Goal: Task Accomplishment & Management: Manage account settings

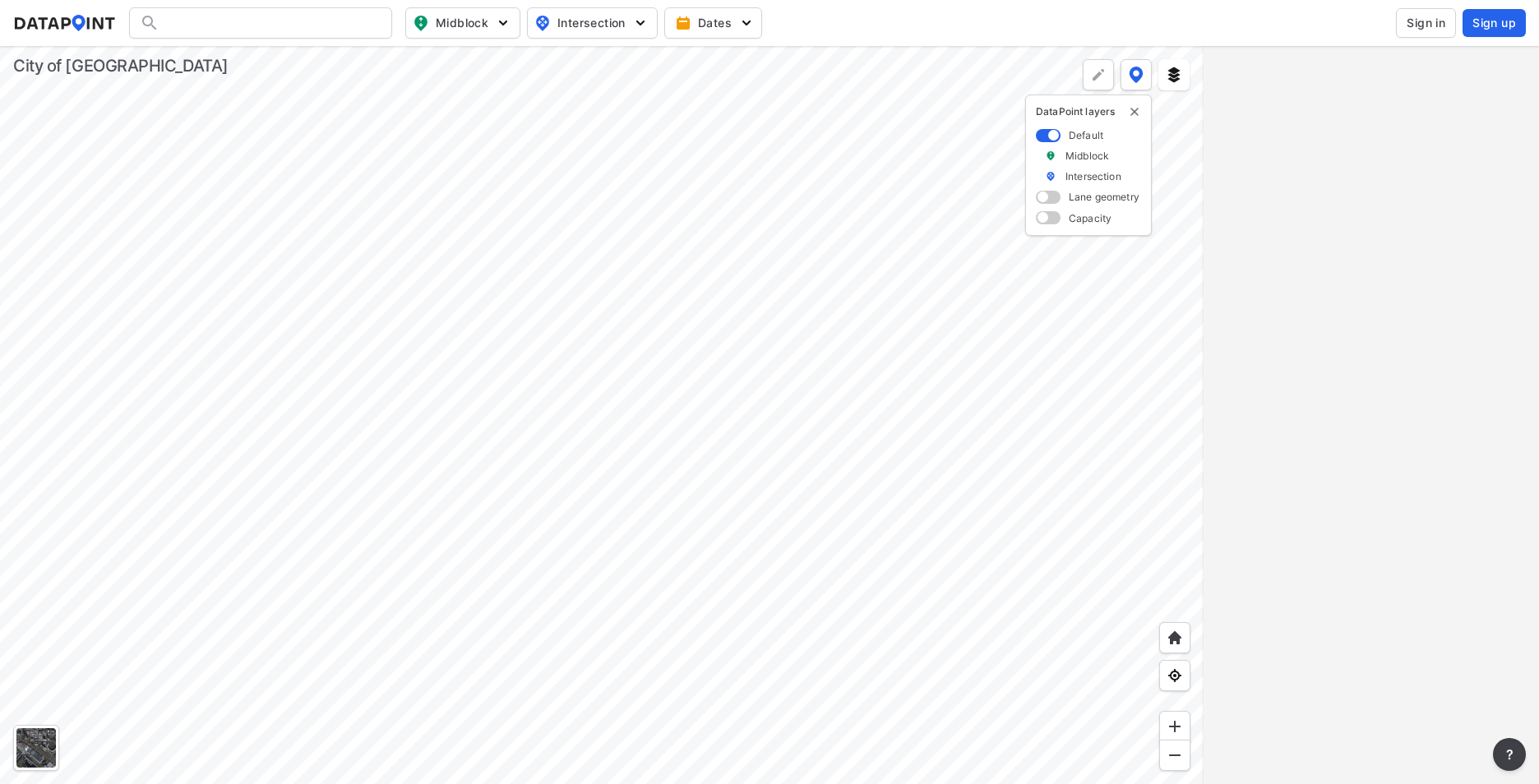
click at [1436, 27] on span "Sign in" at bounding box center [1426, 23] width 39 height 17
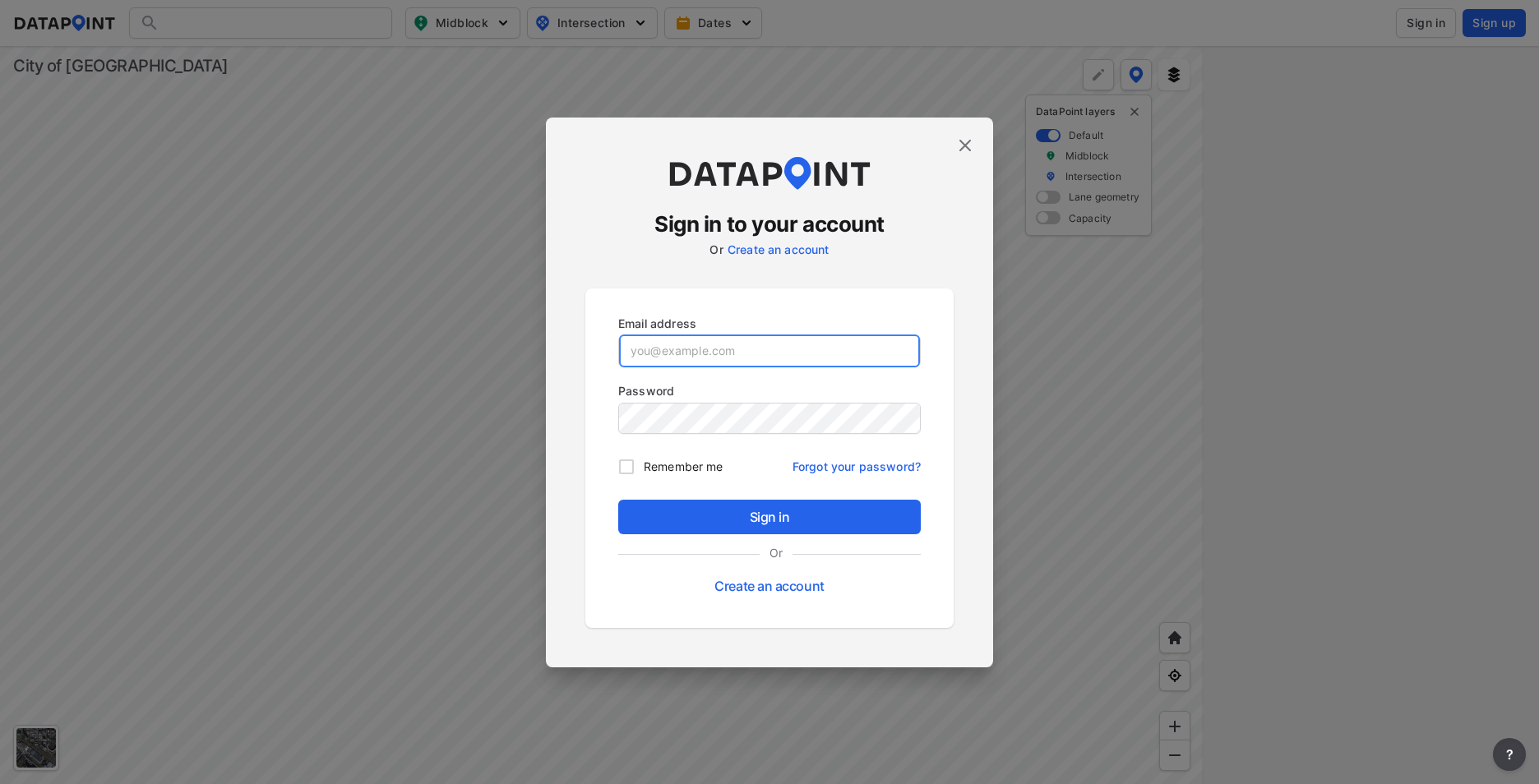
type input "[PERSON_NAME][EMAIL_ADDRESS][PERSON_NAME][DOMAIN_NAME]"
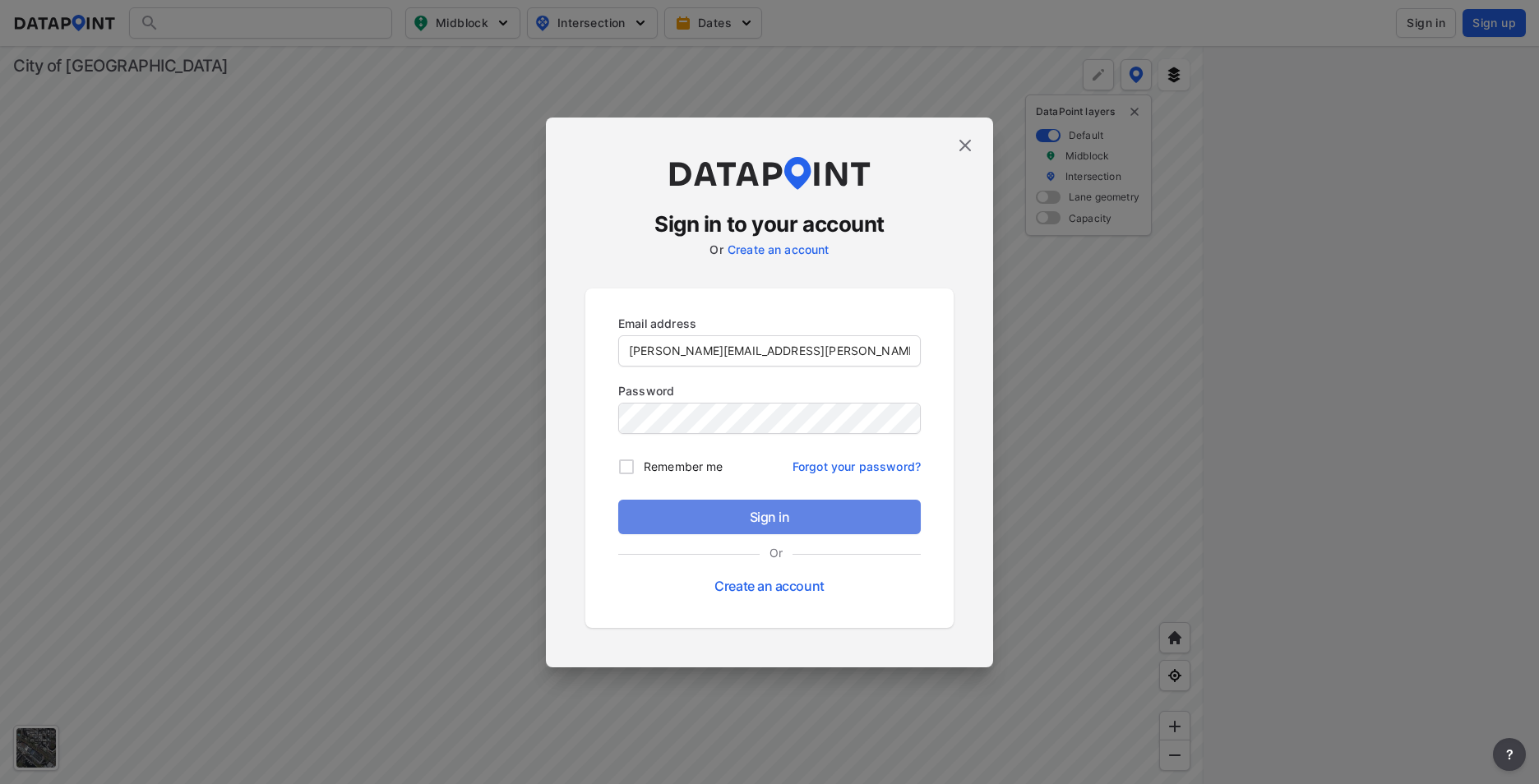
click at [734, 513] on span "Sign in" at bounding box center [769, 517] width 276 height 19
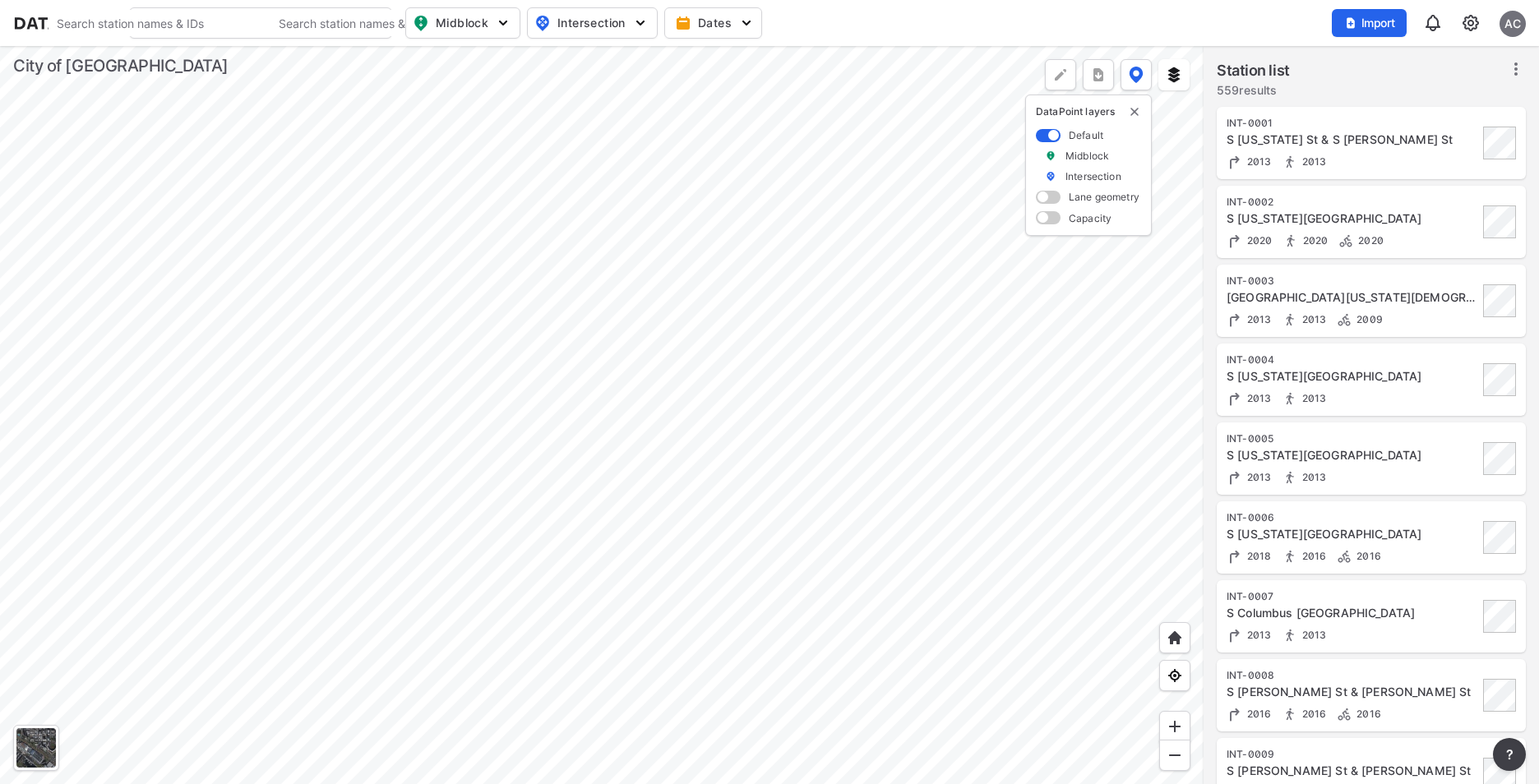
click at [605, 463] on div at bounding box center [601, 415] width 1203 height 738
click at [634, 477] on div at bounding box center [601, 415] width 1203 height 738
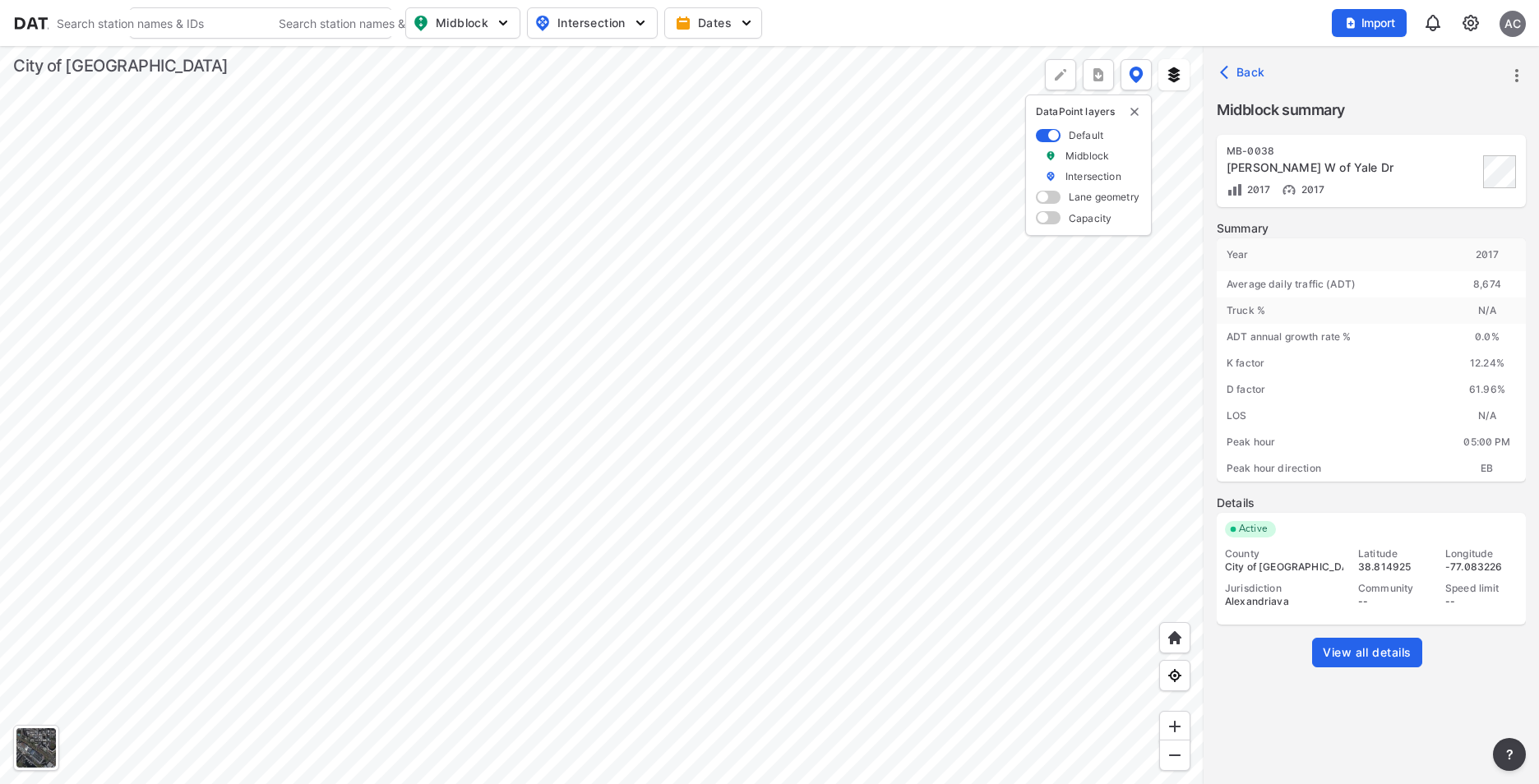
click at [1347, 656] on span "View all details" at bounding box center [1367, 652] width 88 height 17
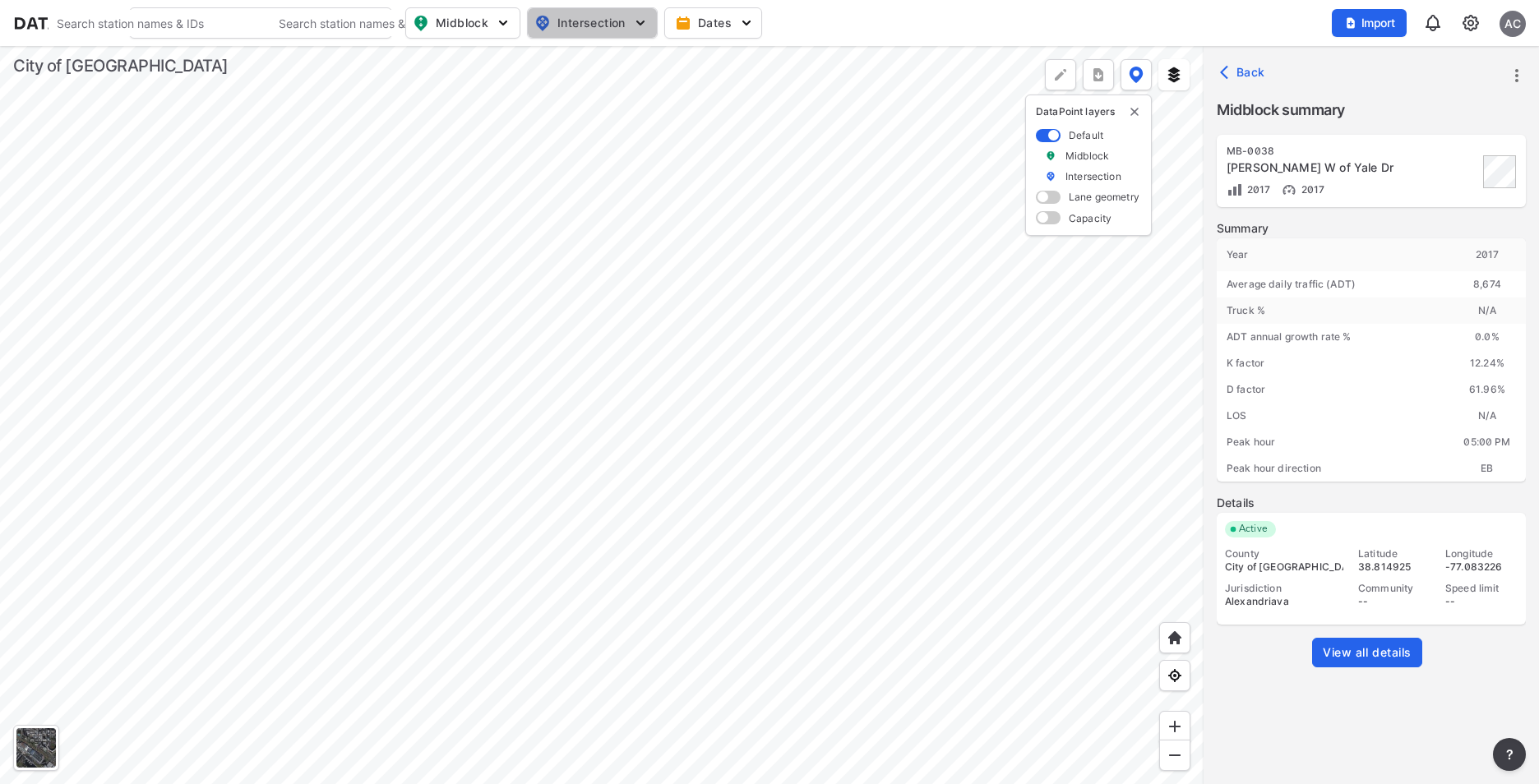
drag, startPoint x: 601, startPoint y: 21, endPoint x: 562, endPoint y: 12, distance: 40.0
click at [562, 12] on button "Intersection" at bounding box center [592, 22] width 131 height 31
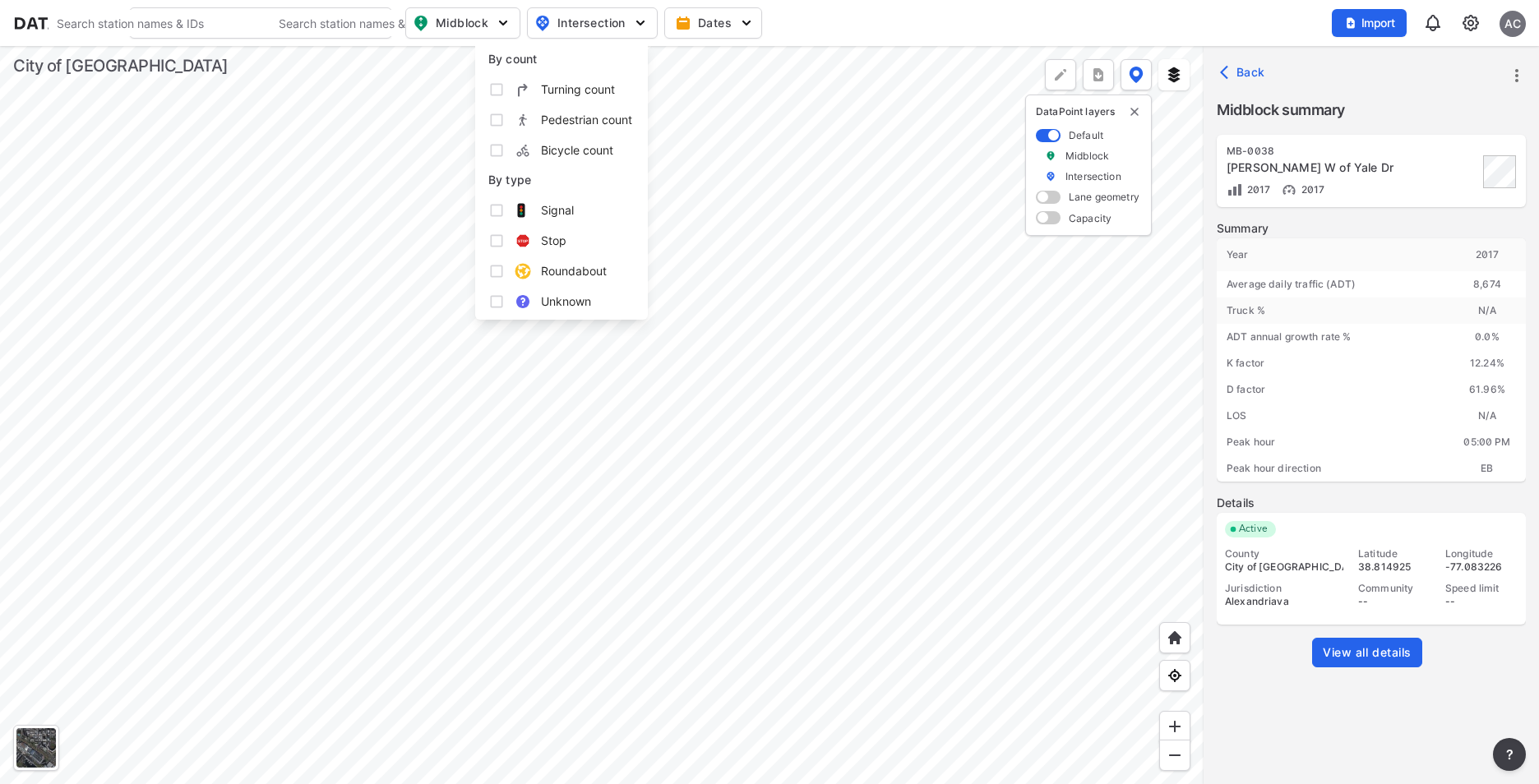
click at [797, 376] on div at bounding box center [601, 415] width 1203 height 738
click at [630, 422] on div at bounding box center [601, 415] width 1203 height 738
click at [1228, 63] on button "Back" at bounding box center [1244, 72] width 55 height 27
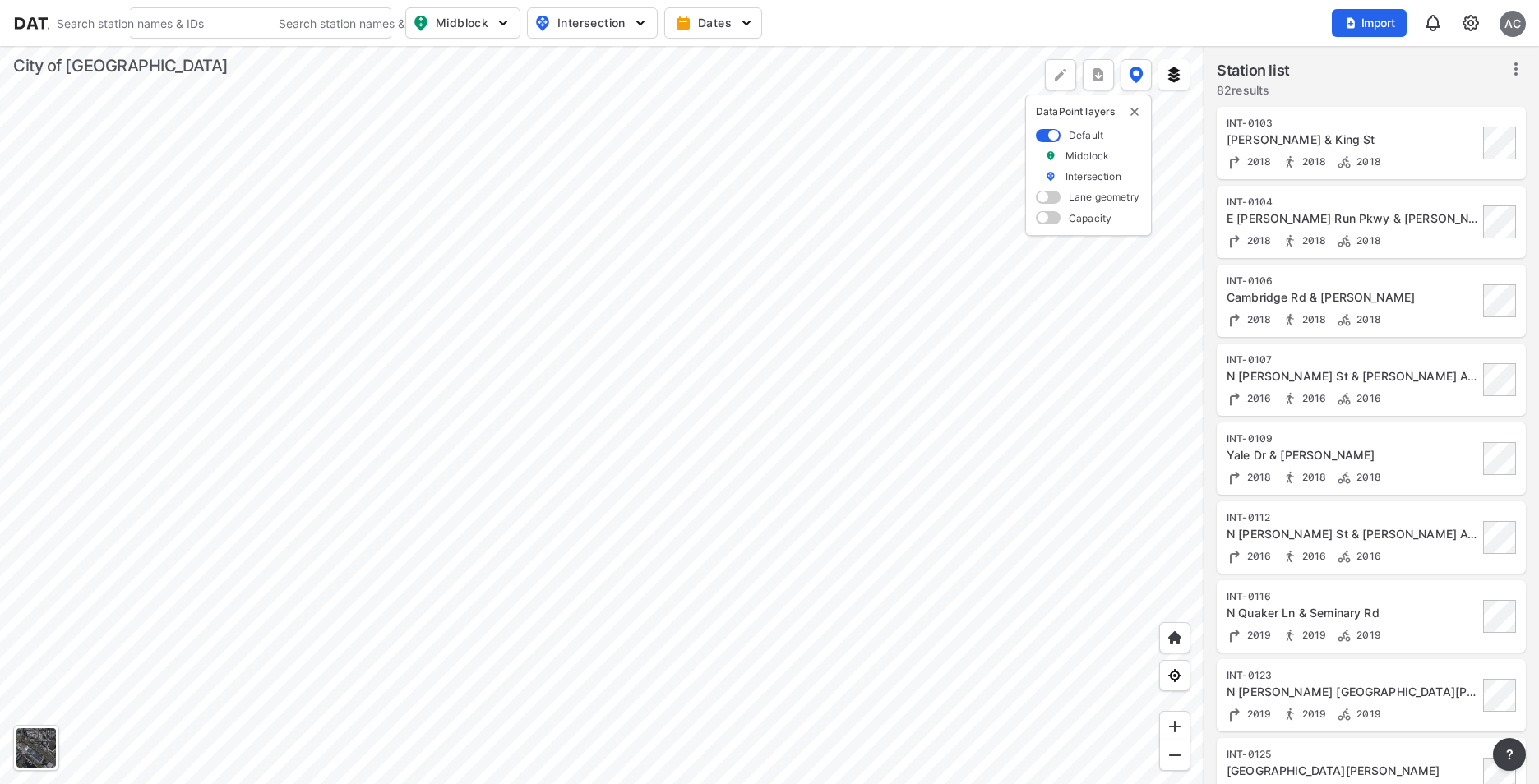
click at [642, 430] on div at bounding box center [601, 415] width 1203 height 738
click at [636, 19] on img "button" at bounding box center [640, 23] width 17 height 17
click at [1344, 12] on button "Import" at bounding box center [1369, 23] width 75 height 28
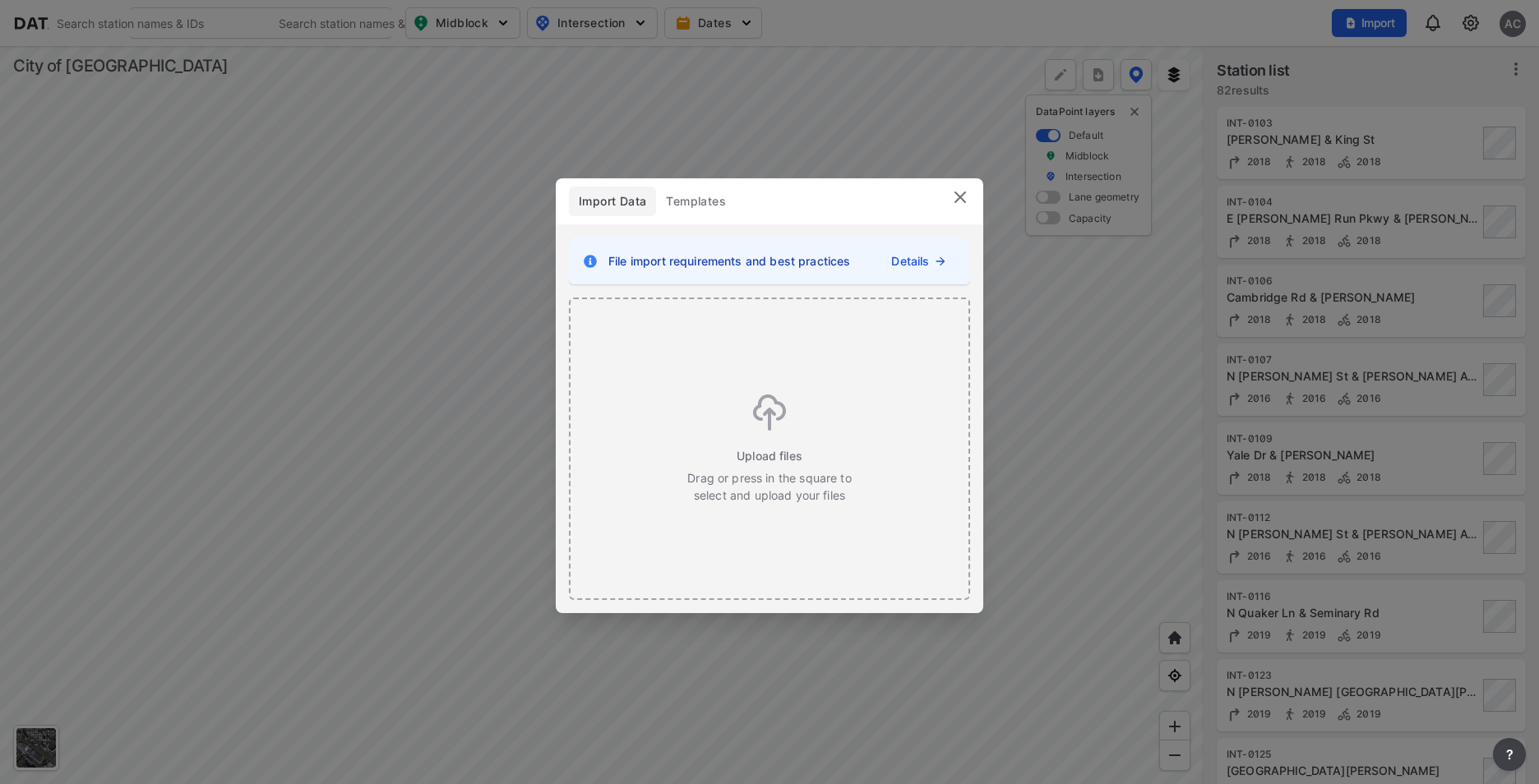
click at [963, 189] on img at bounding box center [960, 197] width 19 height 19
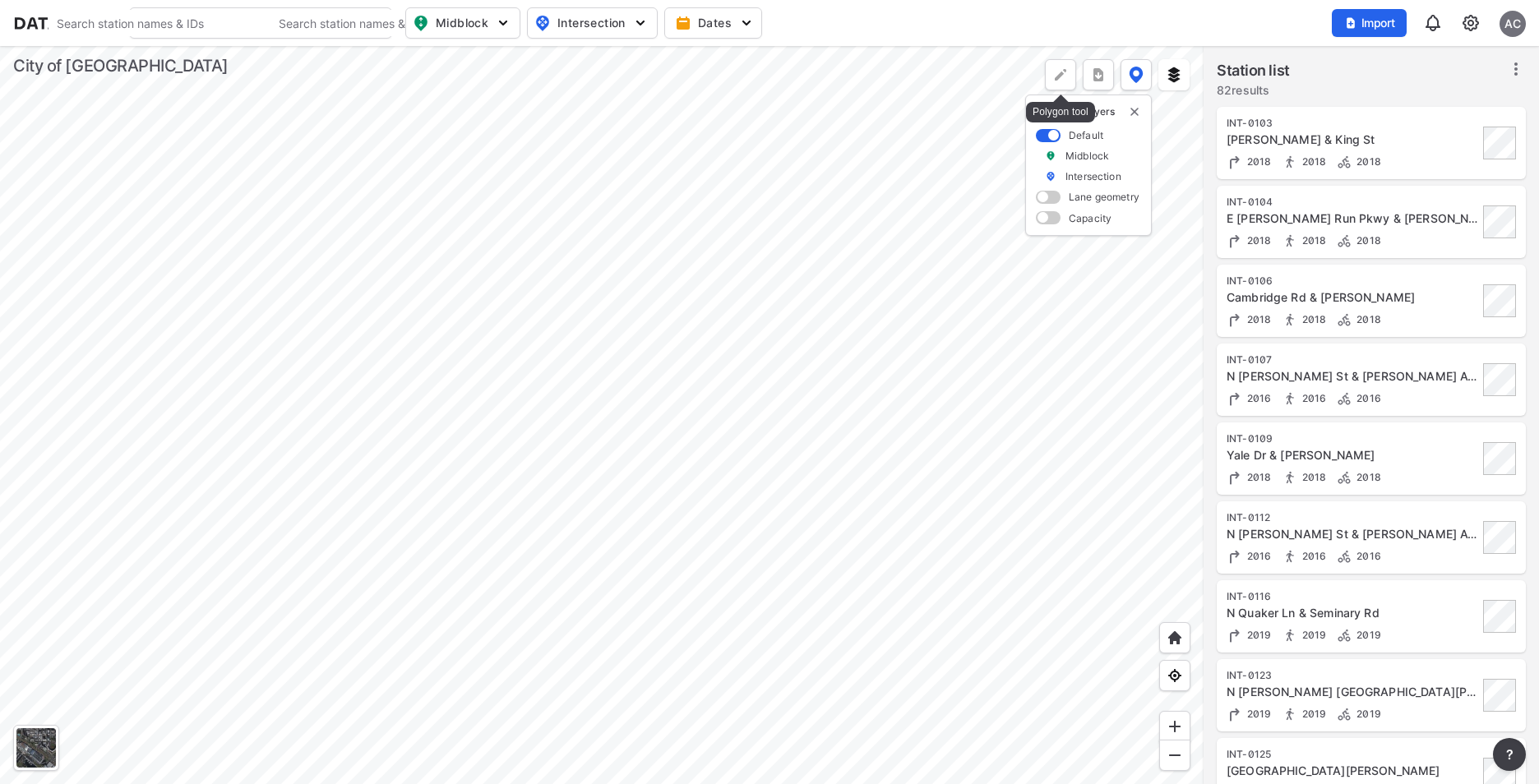
click at [1048, 70] on div at bounding box center [1060, 74] width 31 height 31
click at [1048, 70] on label "Remove" at bounding box center [1040, 74] width 44 height 17
click at [1135, 84] on button at bounding box center [1136, 74] width 31 height 31
click at [895, 510] on div at bounding box center [601, 415] width 1203 height 738
click at [1518, 66] on icon at bounding box center [1516, 69] width 19 height 19
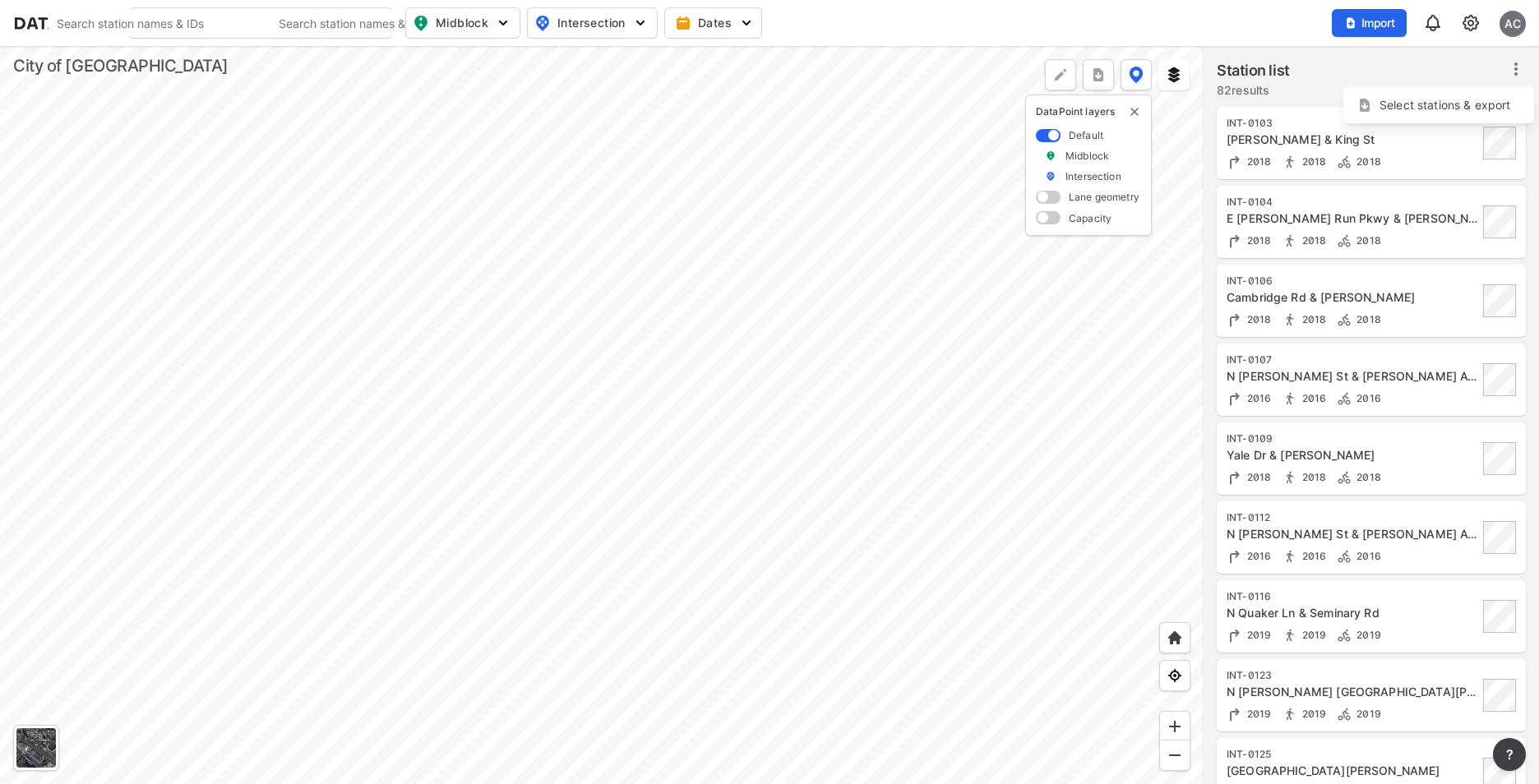
click at [1518, 66] on icon at bounding box center [1516, 69] width 19 height 19
click at [1378, 24] on span "Import" at bounding box center [1369, 23] width 55 height 17
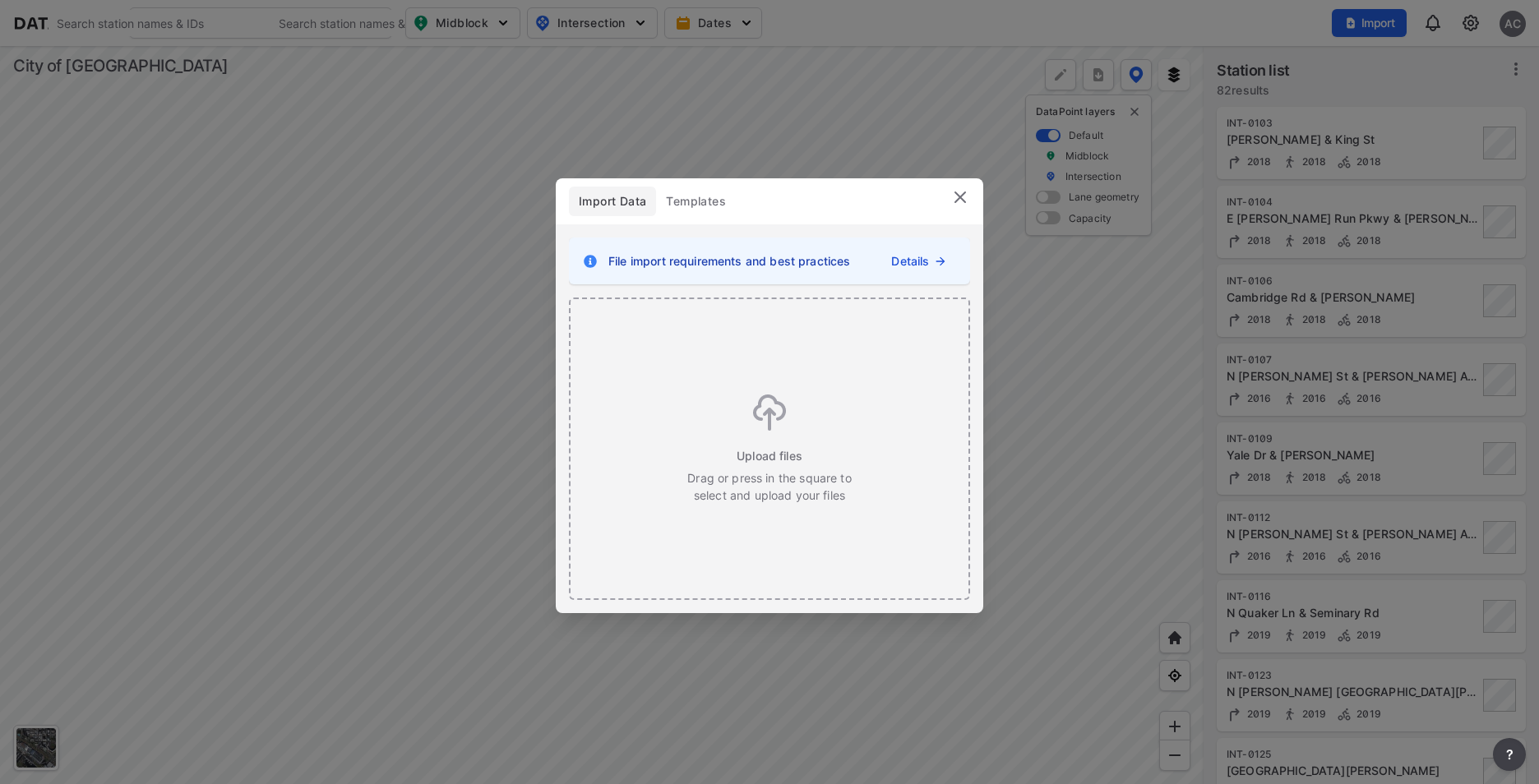
click at [955, 198] on img at bounding box center [960, 197] width 19 height 19
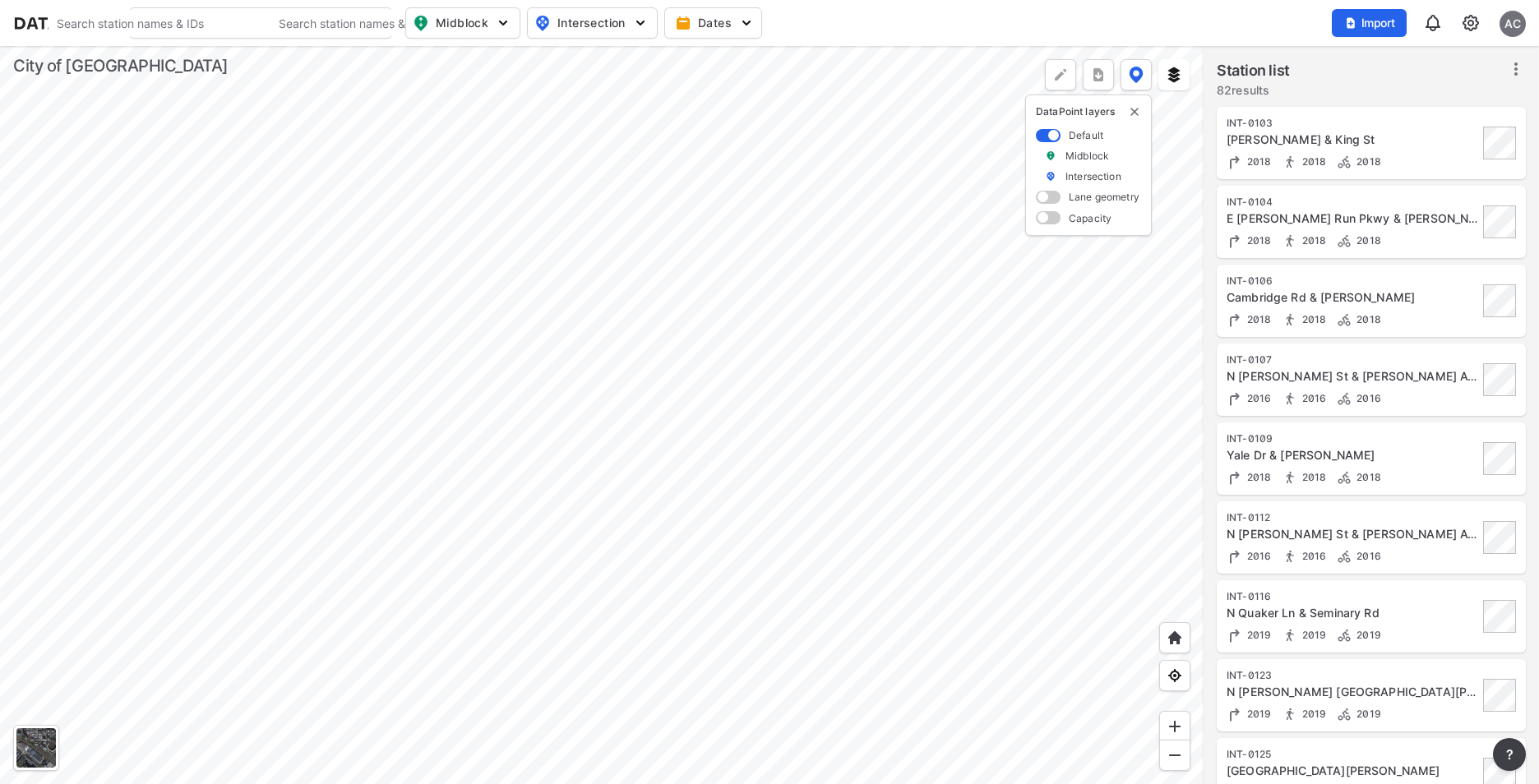
click at [644, 468] on div at bounding box center [601, 415] width 1203 height 738
click at [617, 433] on div at bounding box center [601, 415] width 1203 height 738
click at [643, 20] on img "button" at bounding box center [640, 23] width 17 height 17
click at [500, 96] on input "Turning count" at bounding box center [496, 89] width 17 height 17
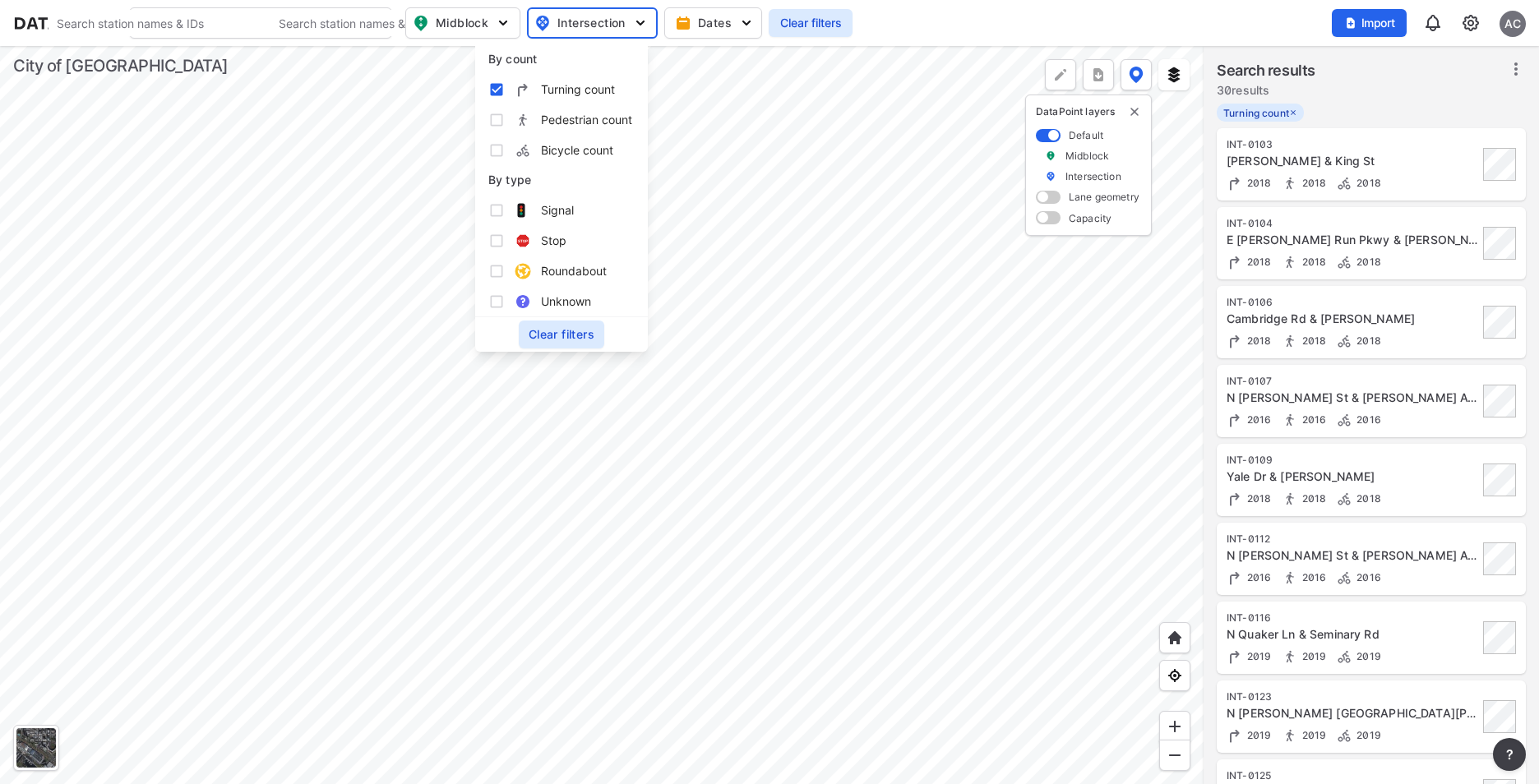
click at [500, 96] on input "Turning count" at bounding box center [496, 89] width 17 height 17
checkbox input "false"
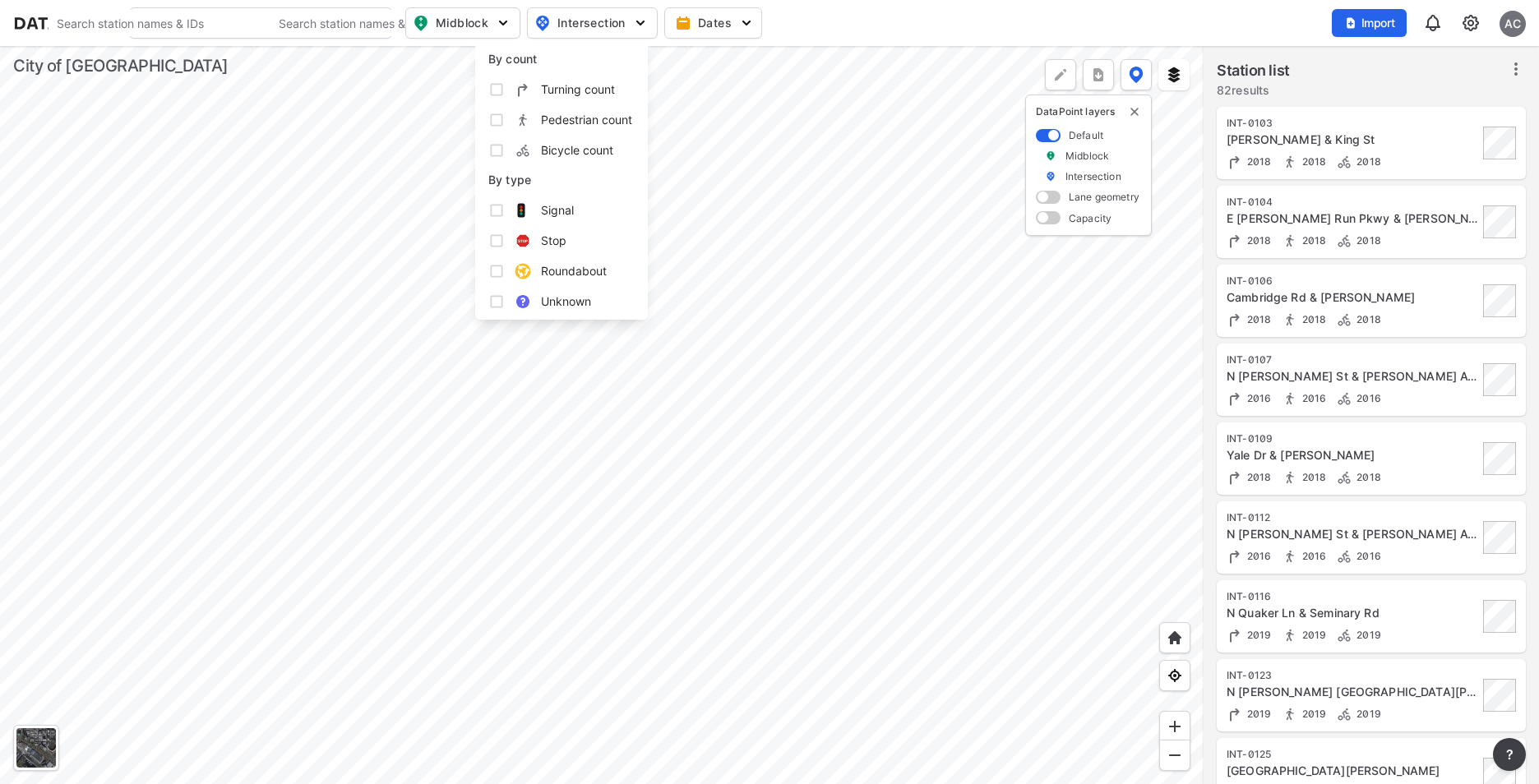
click at [745, 364] on div at bounding box center [601, 415] width 1203 height 738
click at [1133, 113] on img "delete" at bounding box center [1134, 111] width 13 height 13
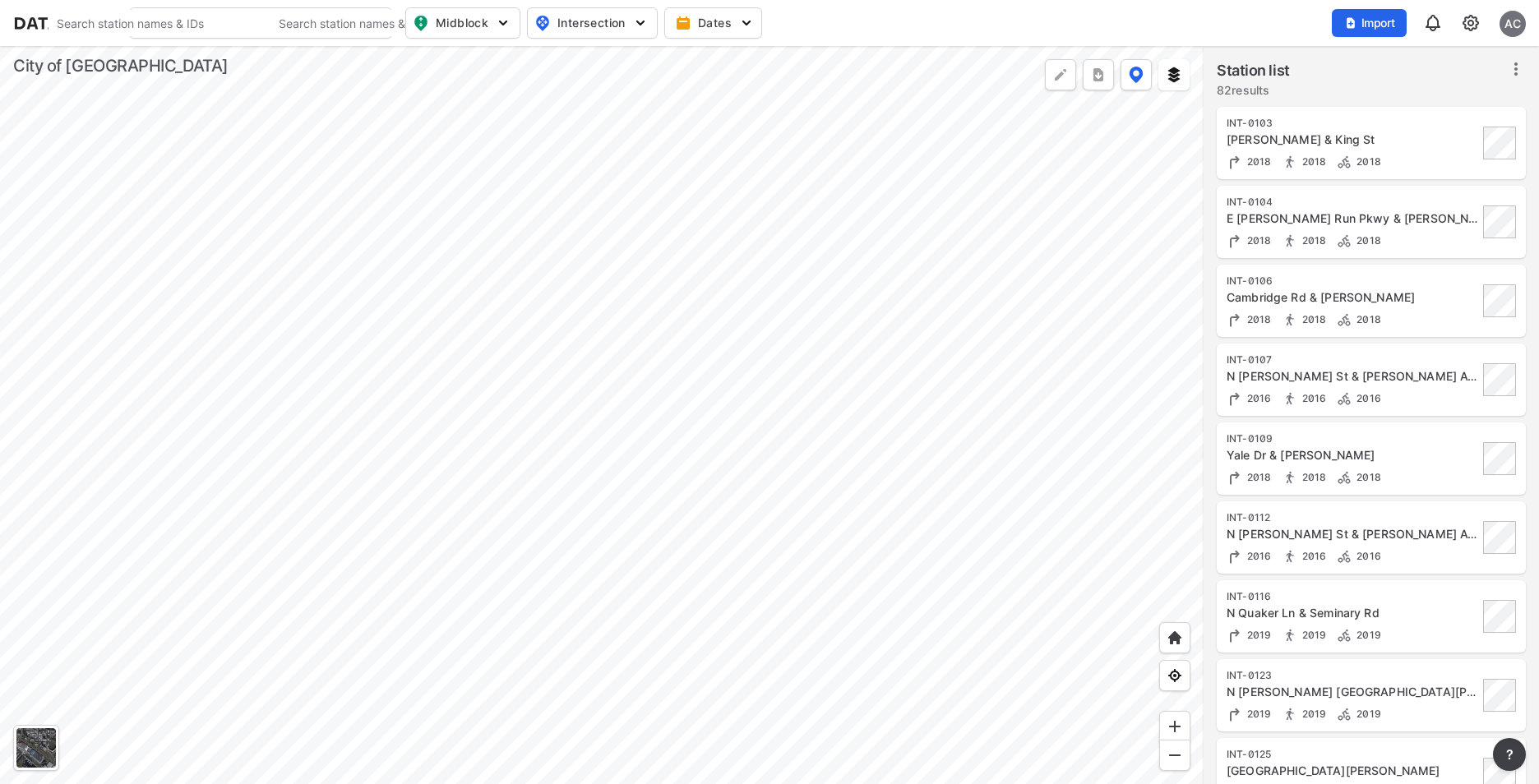
click at [1521, 65] on icon at bounding box center [1516, 69] width 19 height 19
click at [1421, 111] on span "Select stations & export" at bounding box center [1445, 105] width 132 height 17
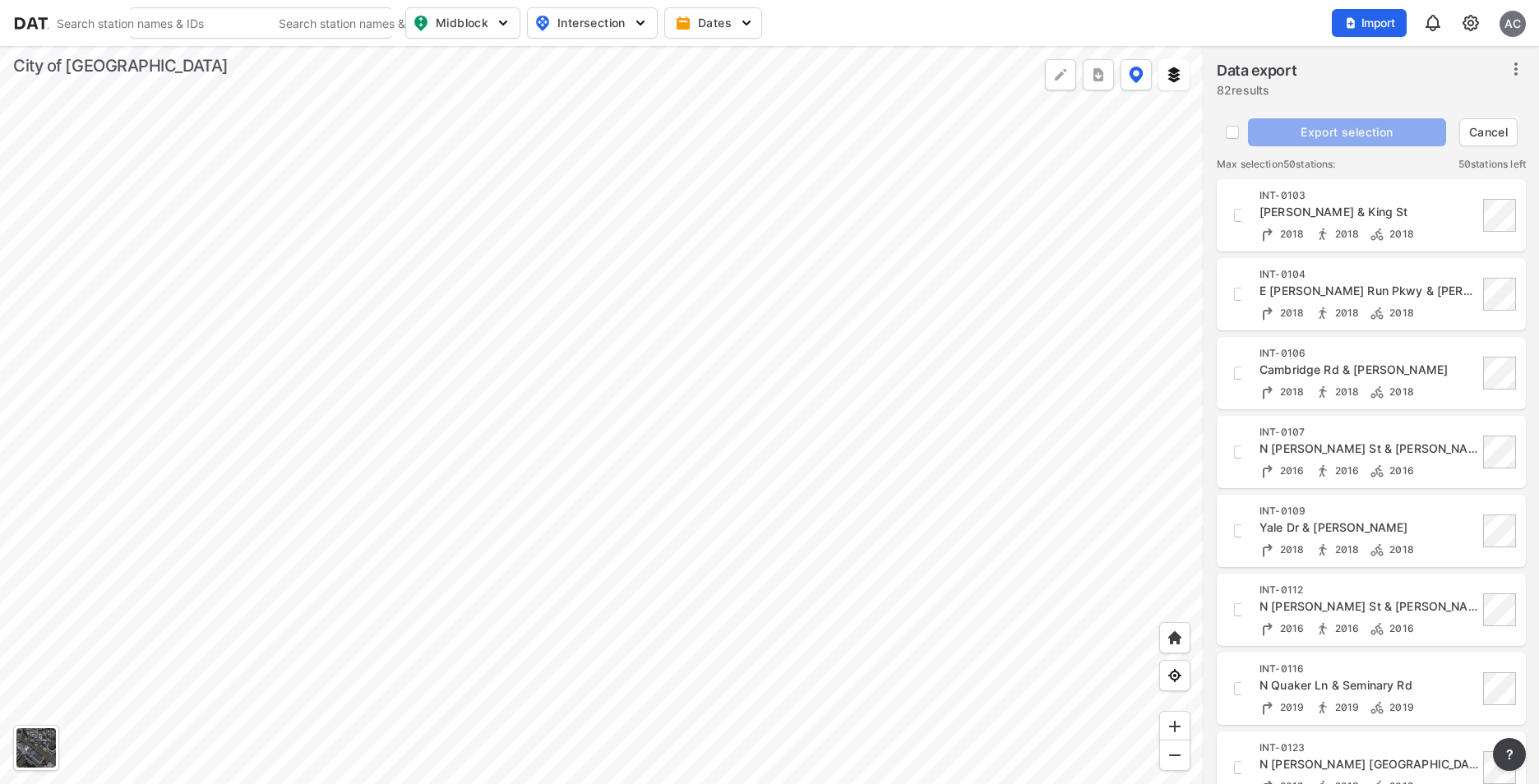
click at [1474, 123] on button "Cancel" at bounding box center [1489, 133] width 58 height 28
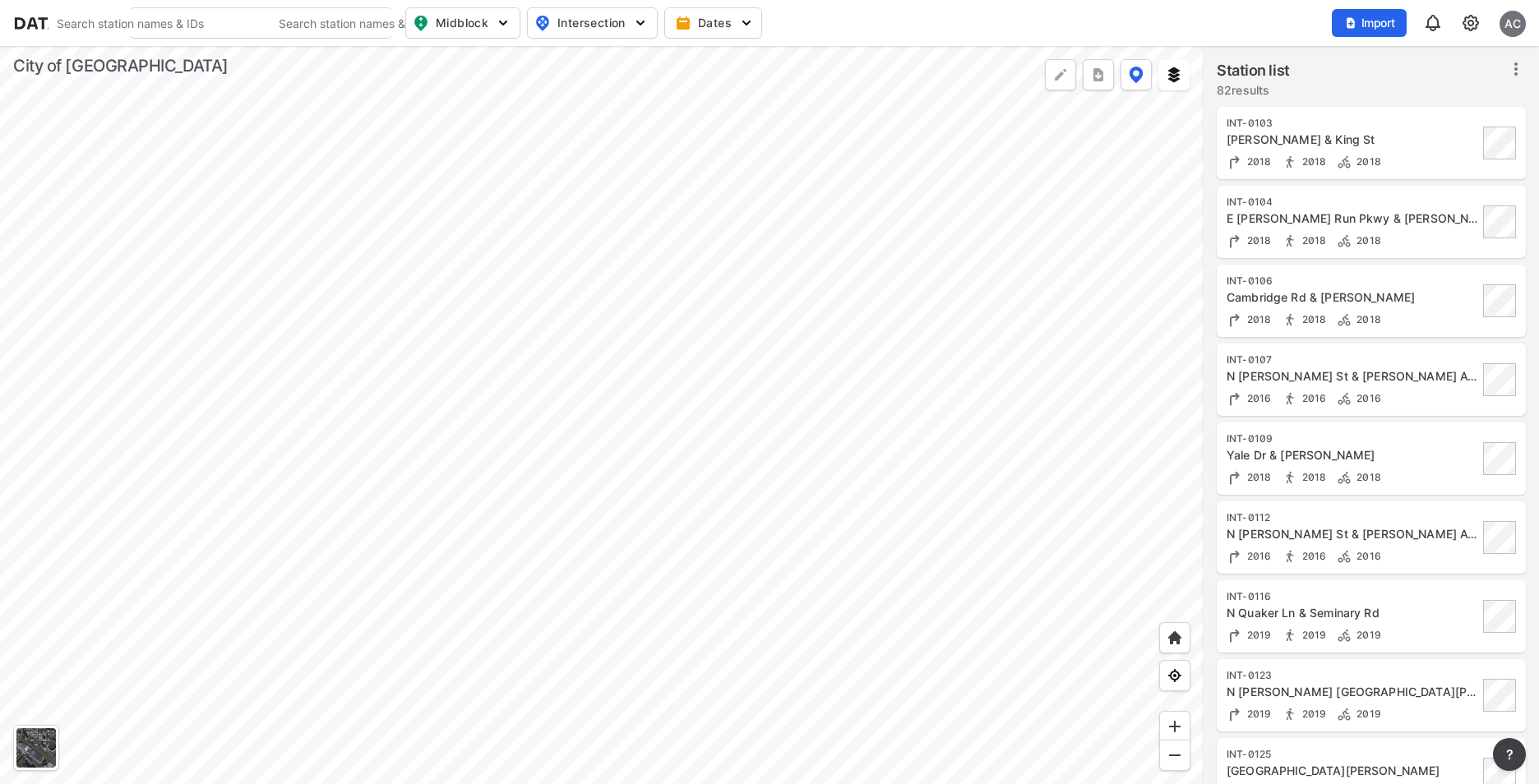
click at [1074, 595] on div at bounding box center [601, 415] width 1203 height 738
click at [1168, 645] on img at bounding box center [1175, 637] width 17 height 17
click at [907, 292] on div at bounding box center [601, 415] width 1203 height 738
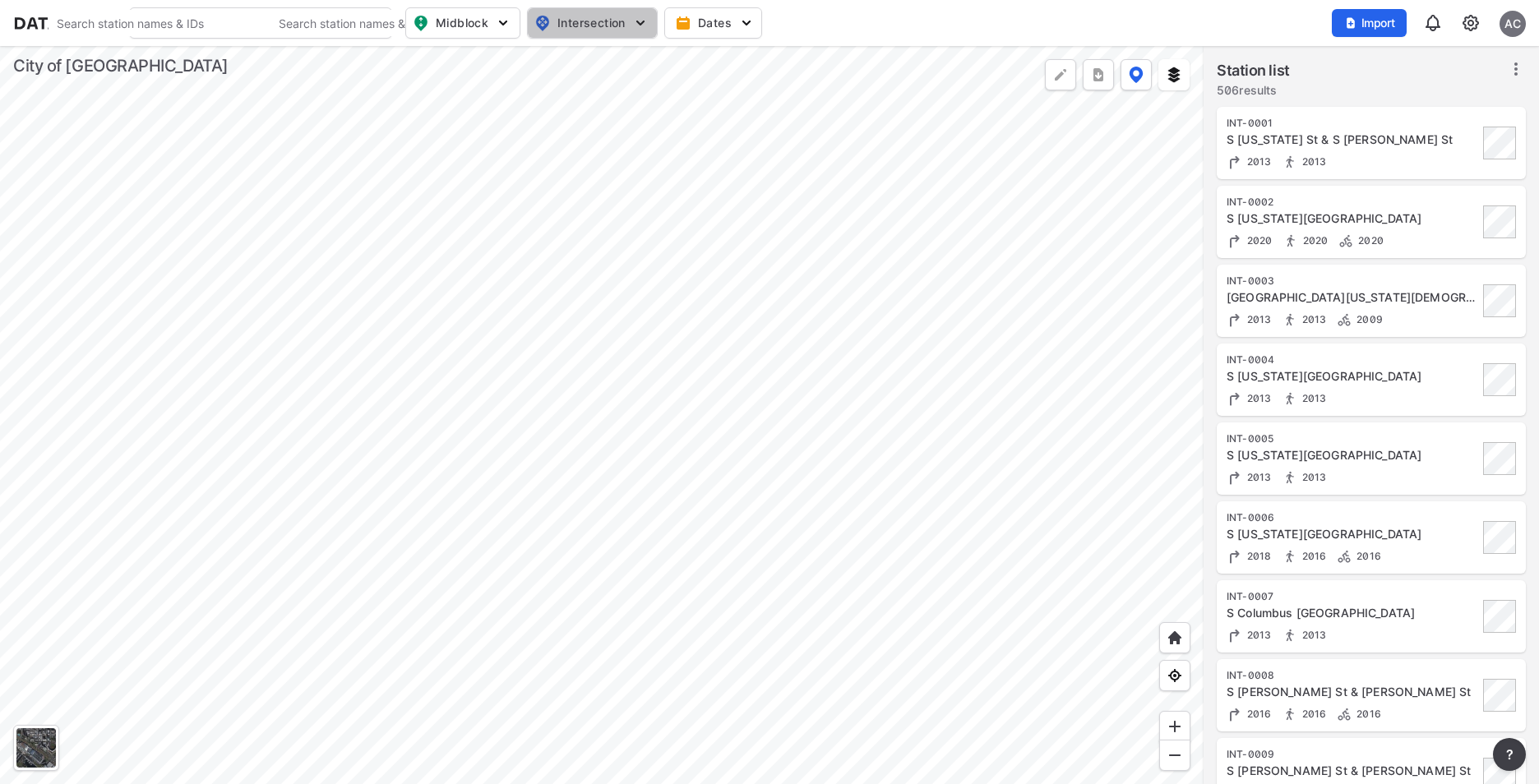
click at [604, 11] on button "Intersection" at bounding box center [592, 22] width 131 height 31
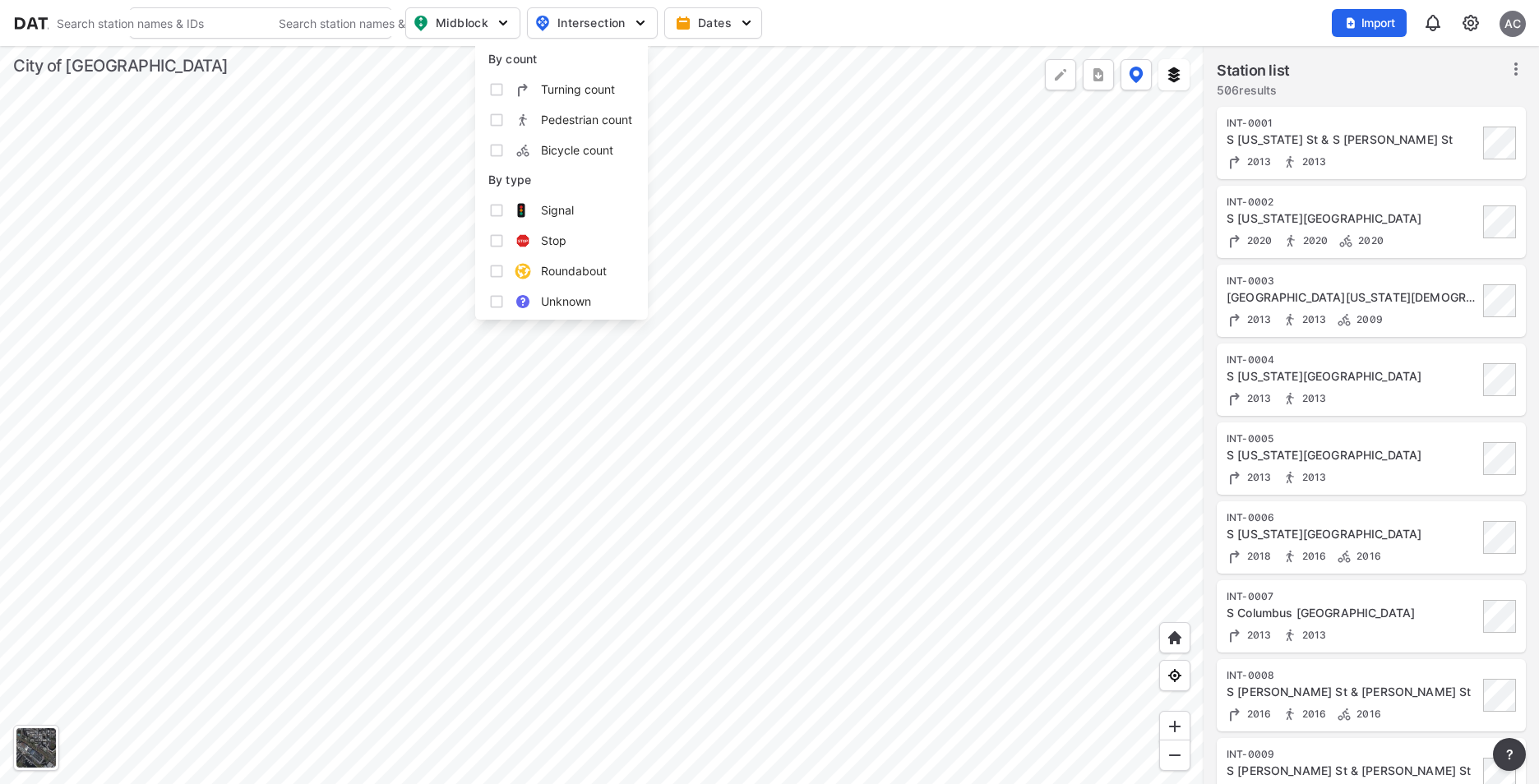
click at [875, 291] on div at bounding box center [601, 415] width 1203 height 738
click at [1250, 59] on label "Station list" at bounding box center [1253, 71] width 73 height 23
click at [1509, 63] on icon at bounding box center [1516, 69] width 19 height 19
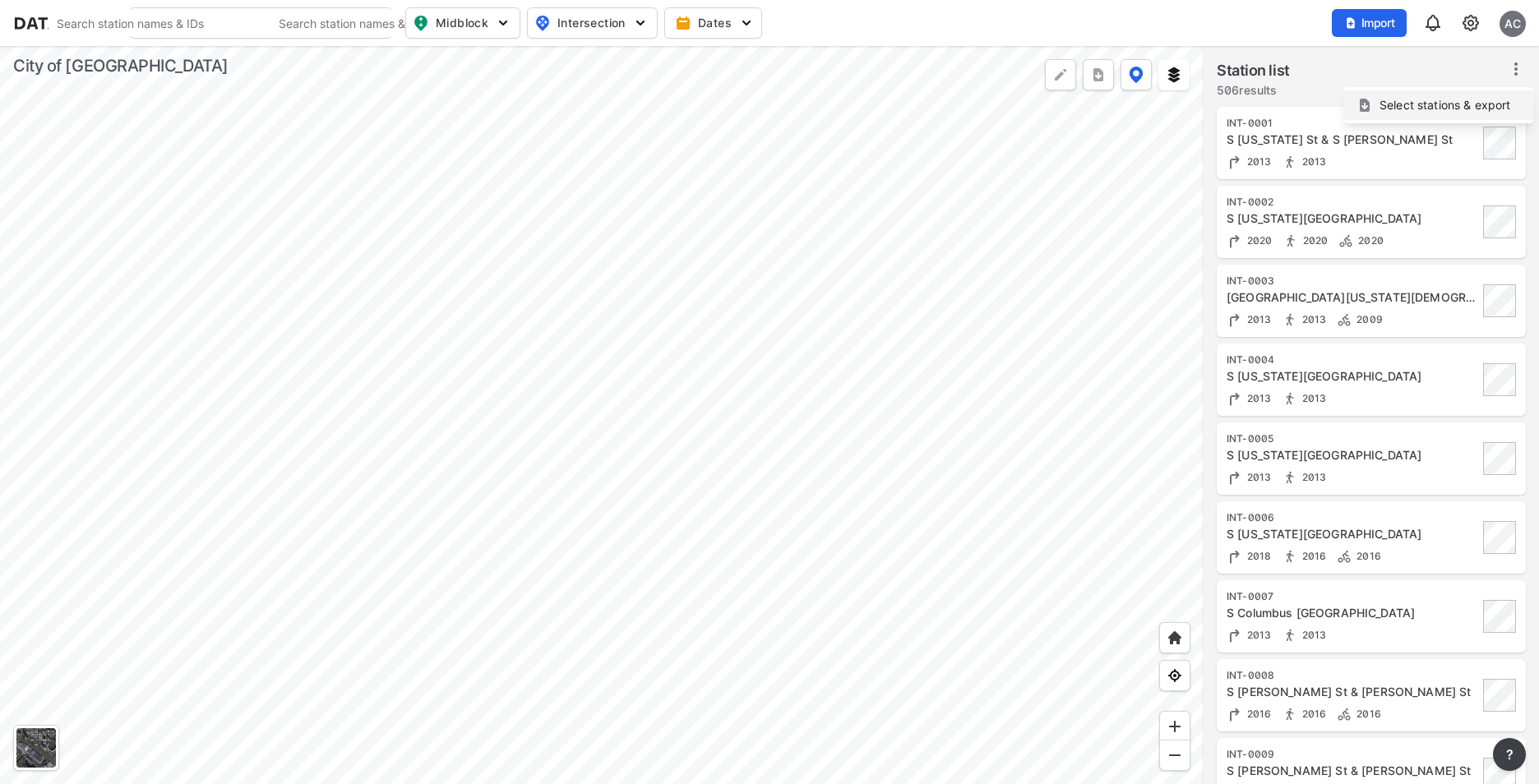
click at [1461, 105] on span "Select stations & export" at bounding box center [1445, 105] width 132 height 17
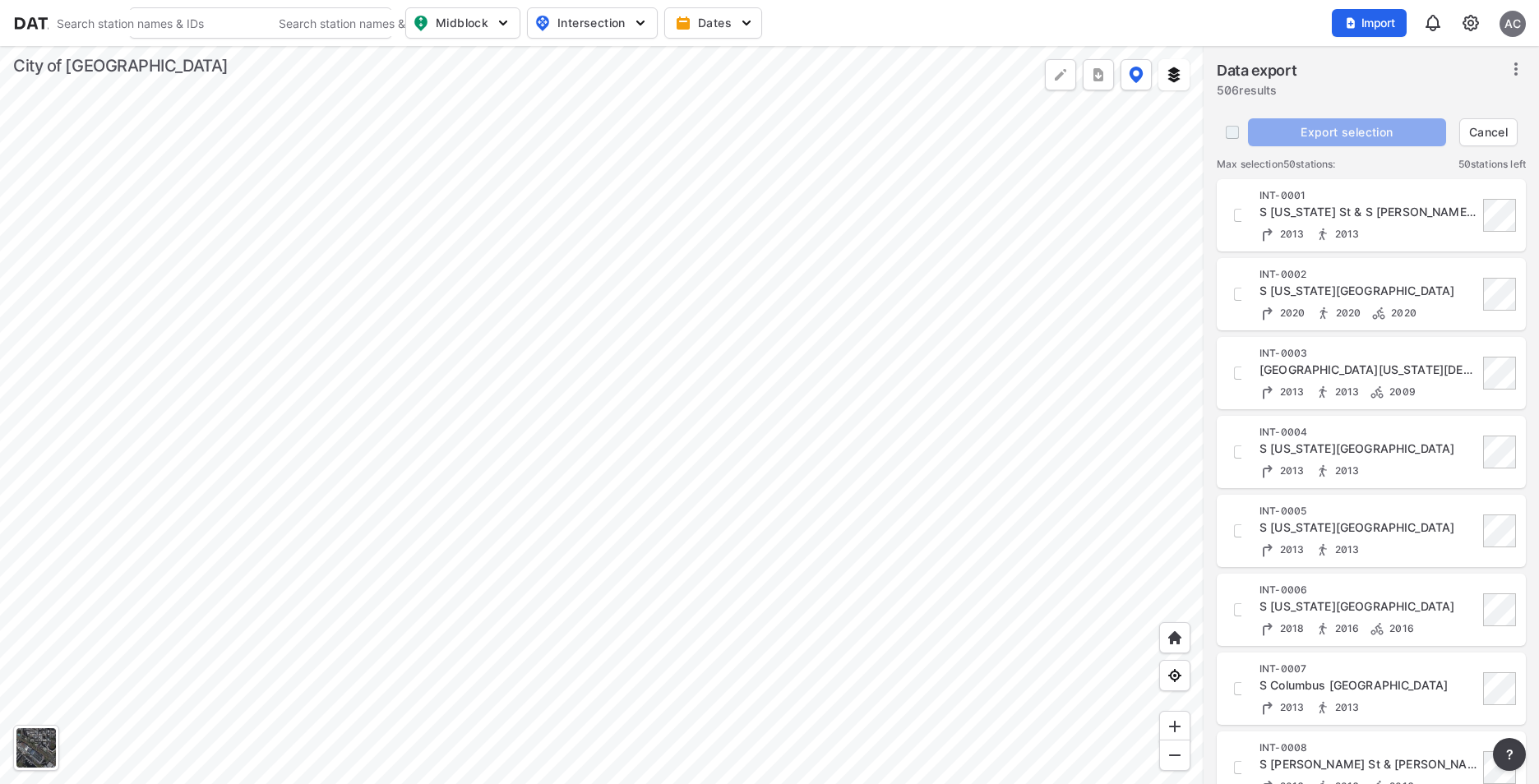
click at [1232, 141] on input "decorative checkbox" at bounding box center [1231, 132] width 31 height 31
checkbox input "true"
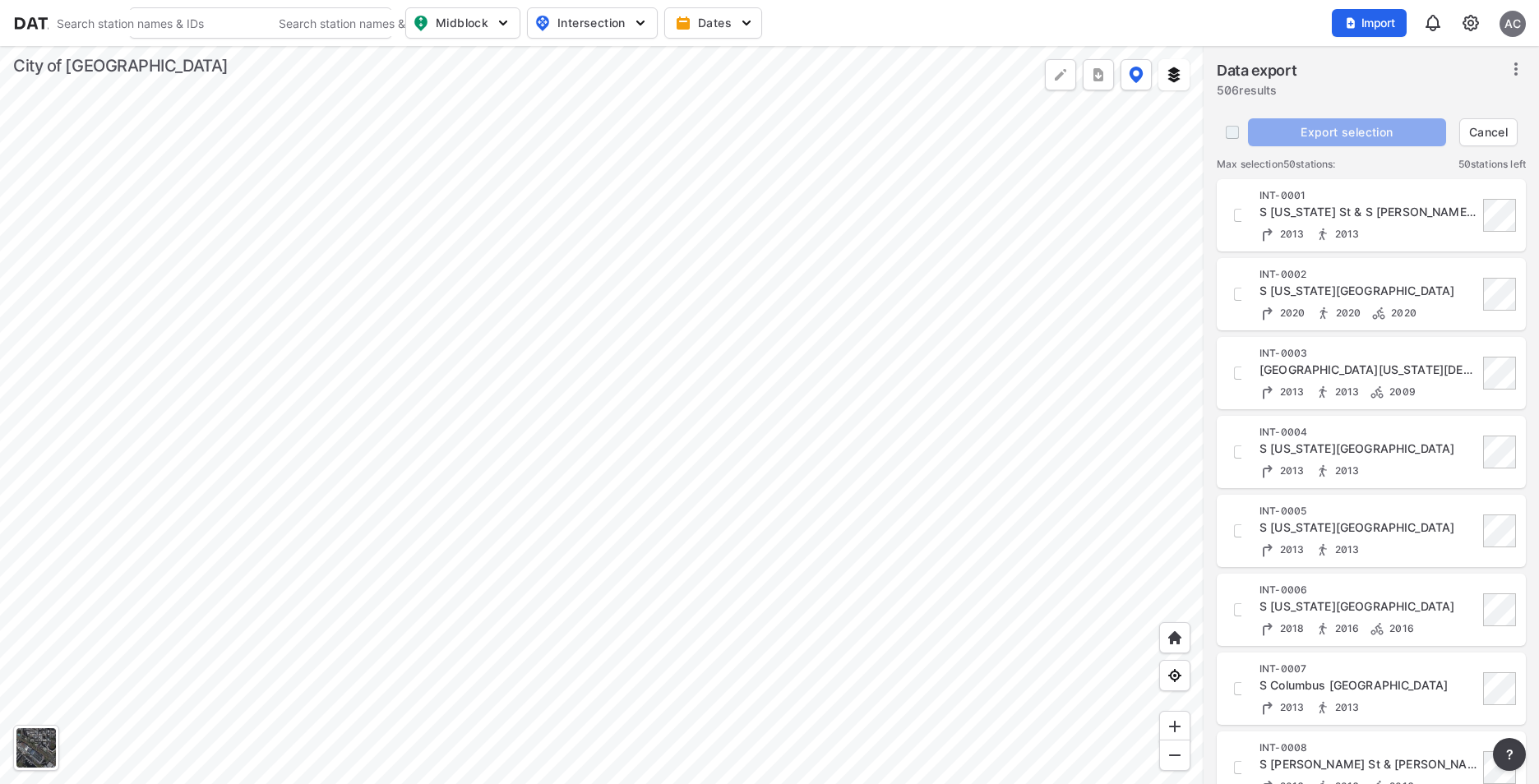
checkbox input "true"
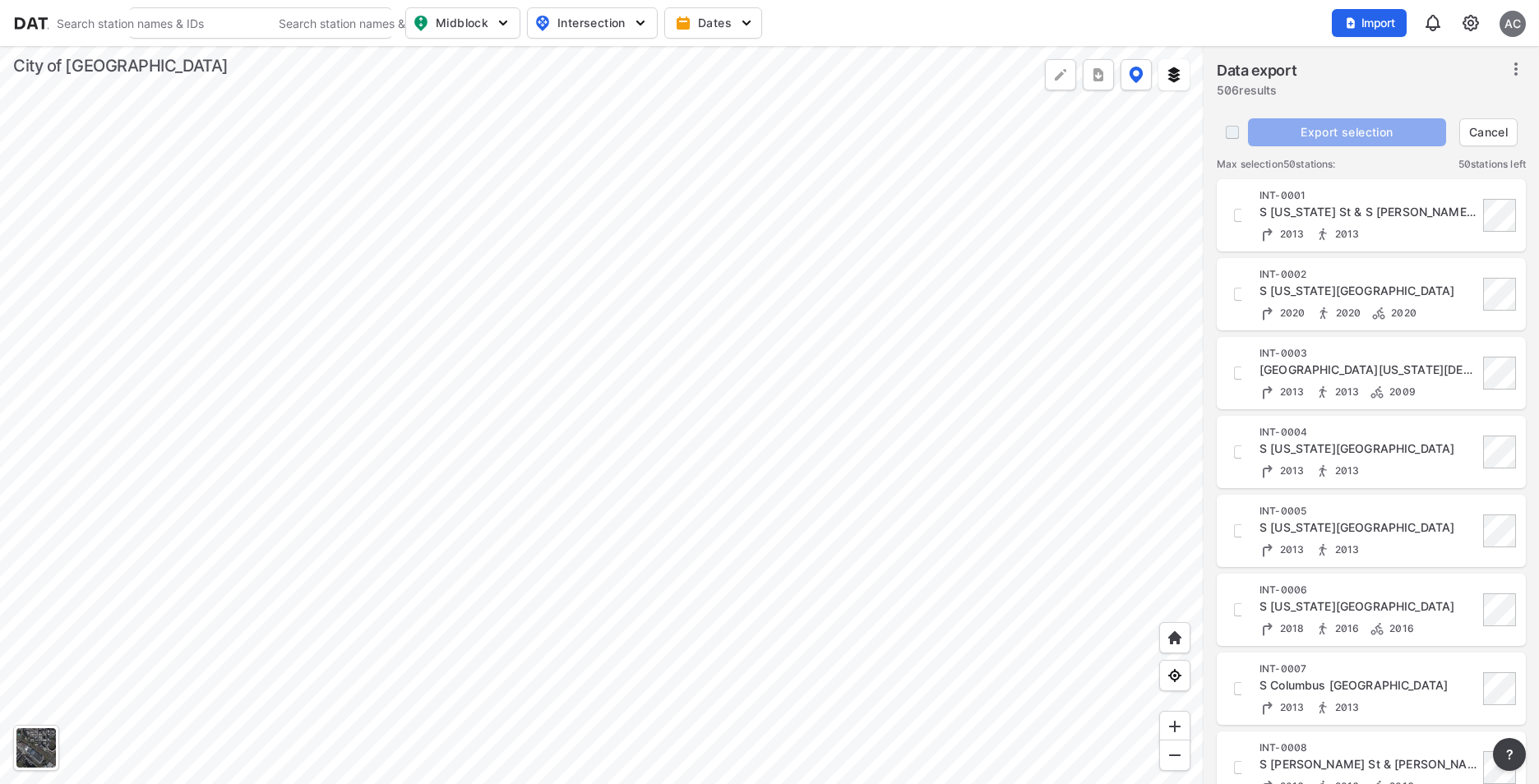
checkbox input "true"
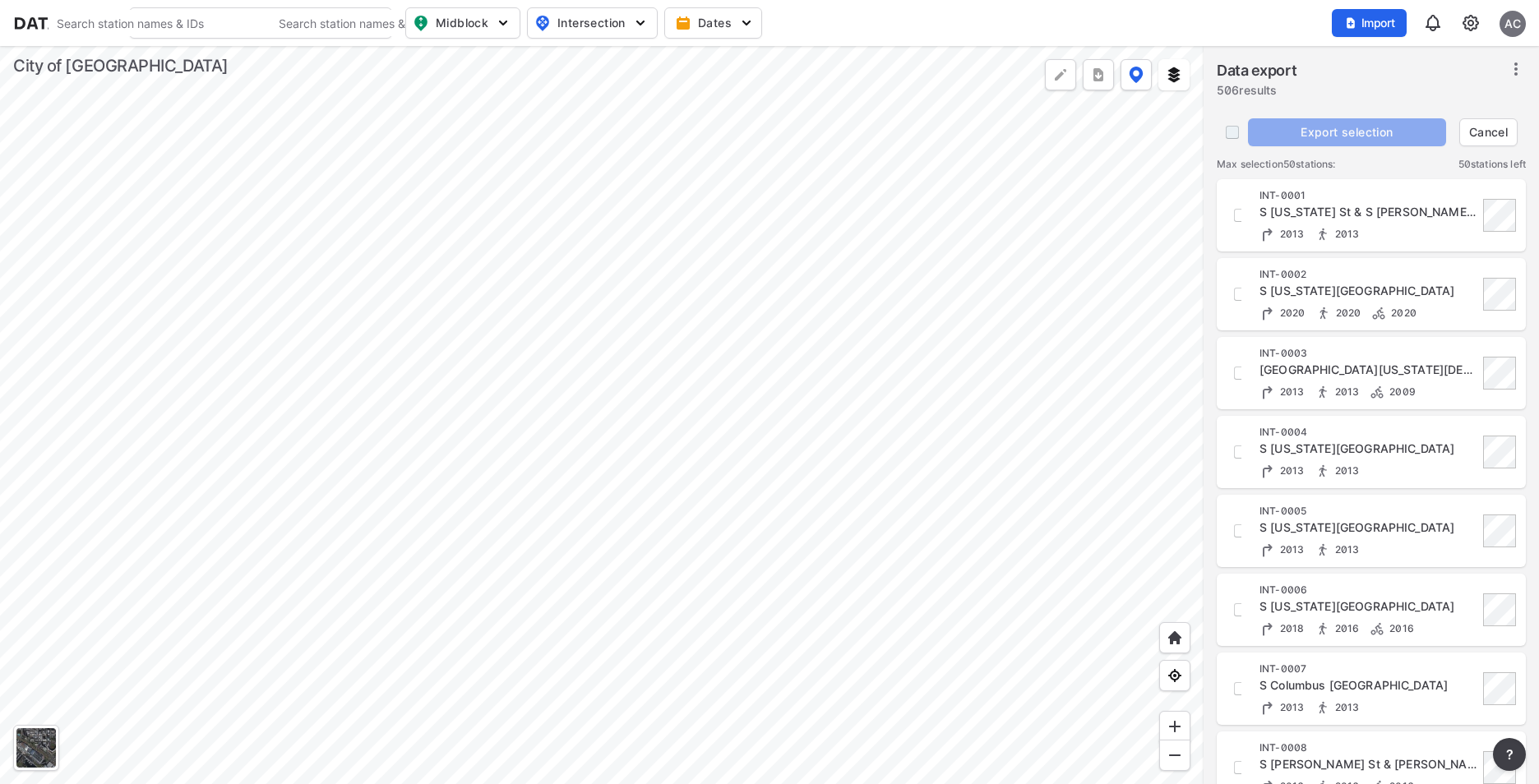
checkbox input "true"
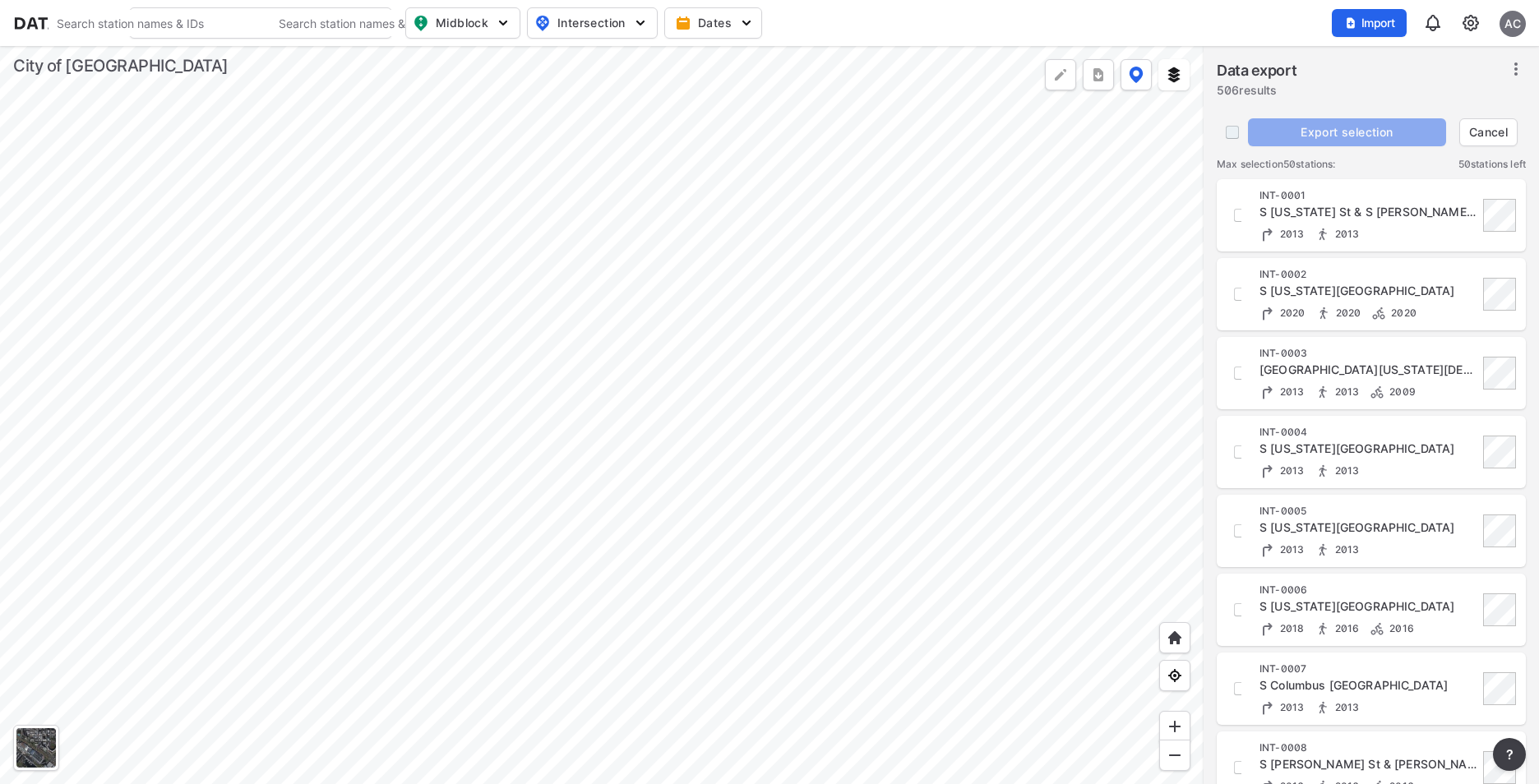
checkbox input "true"
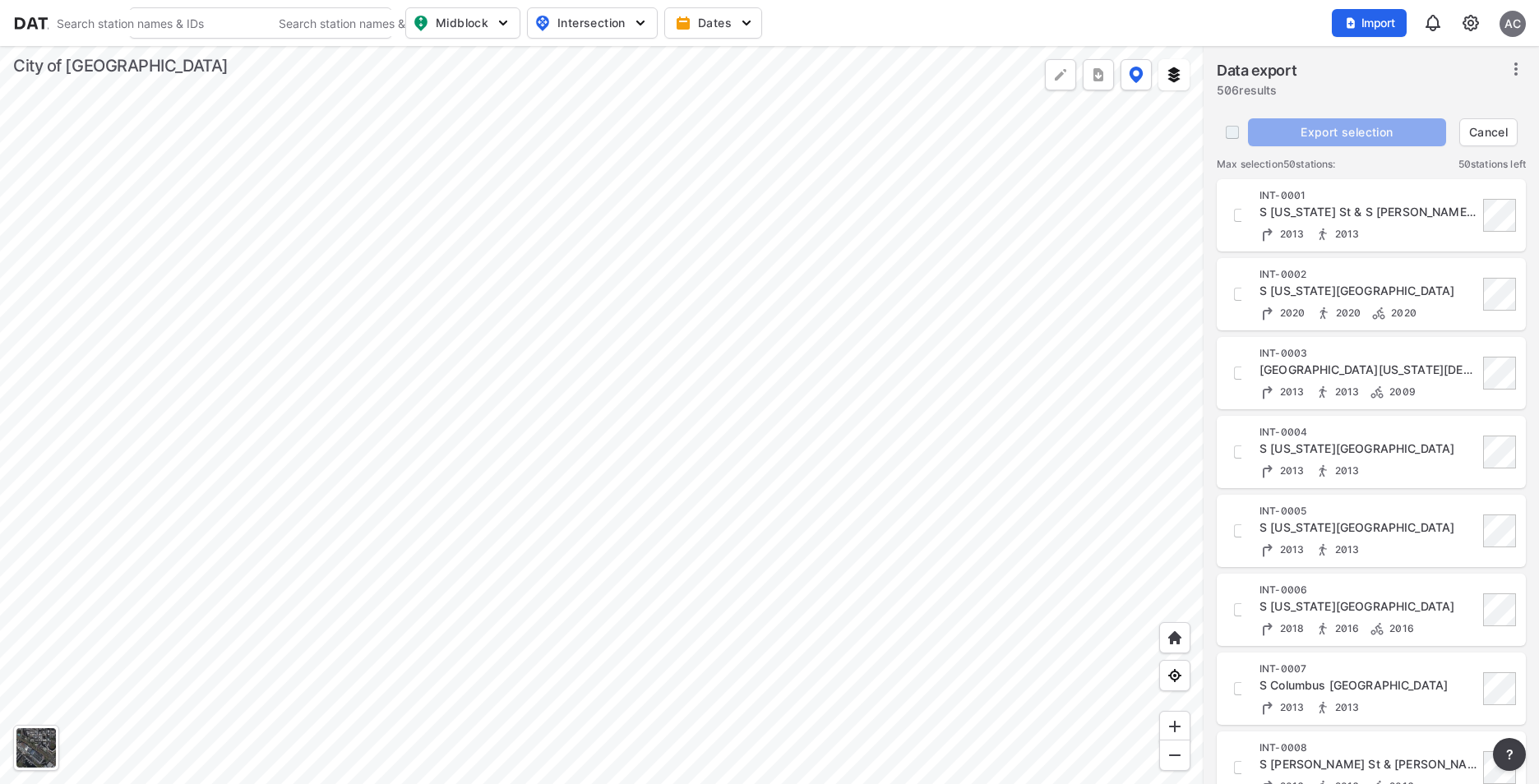
checkbox input "true"
click at [1232, 141] on input "decorative checkbox" at bounding box center [1231, 132] width 31 height 31
checkbox input "false"
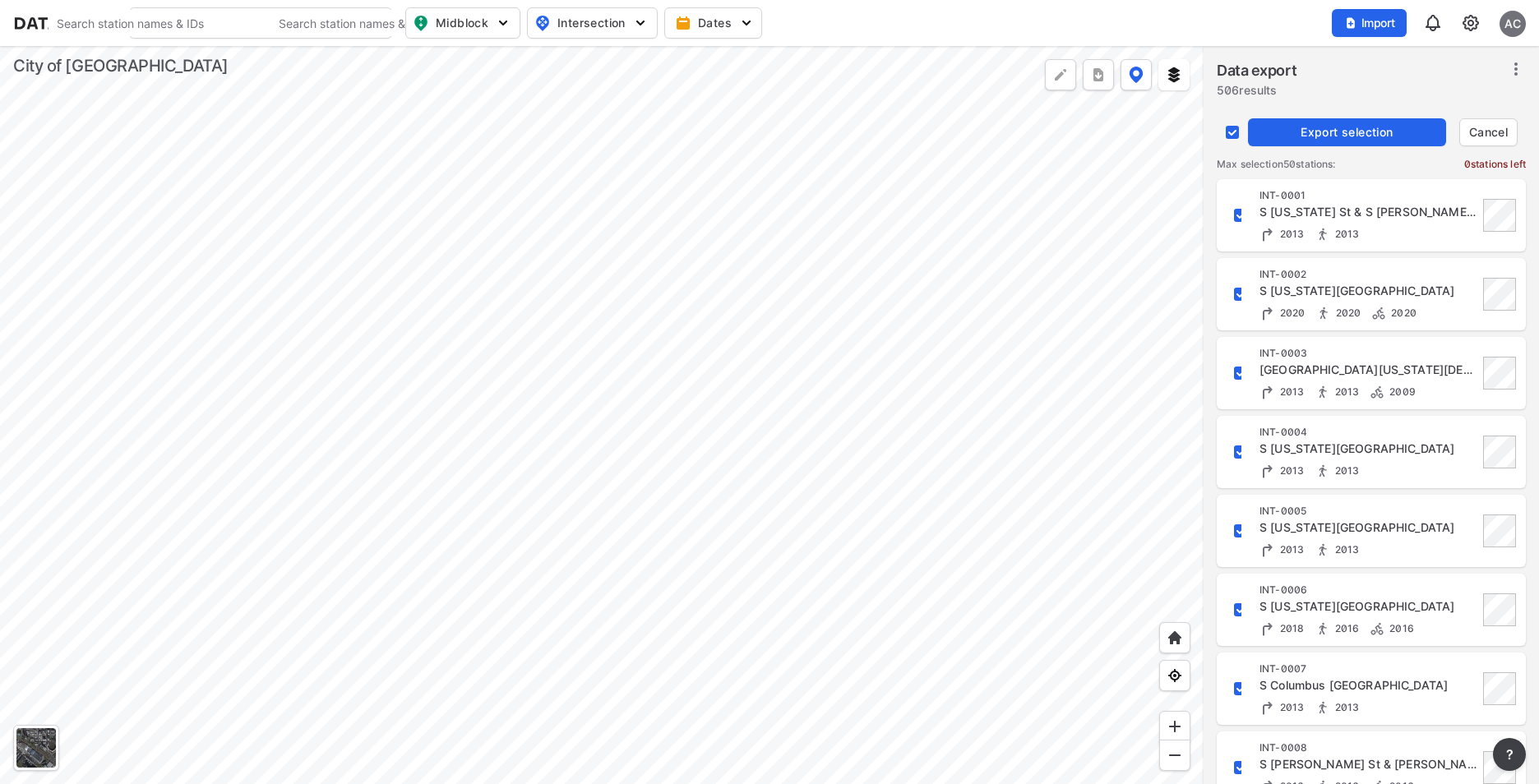
checkbox input "false"
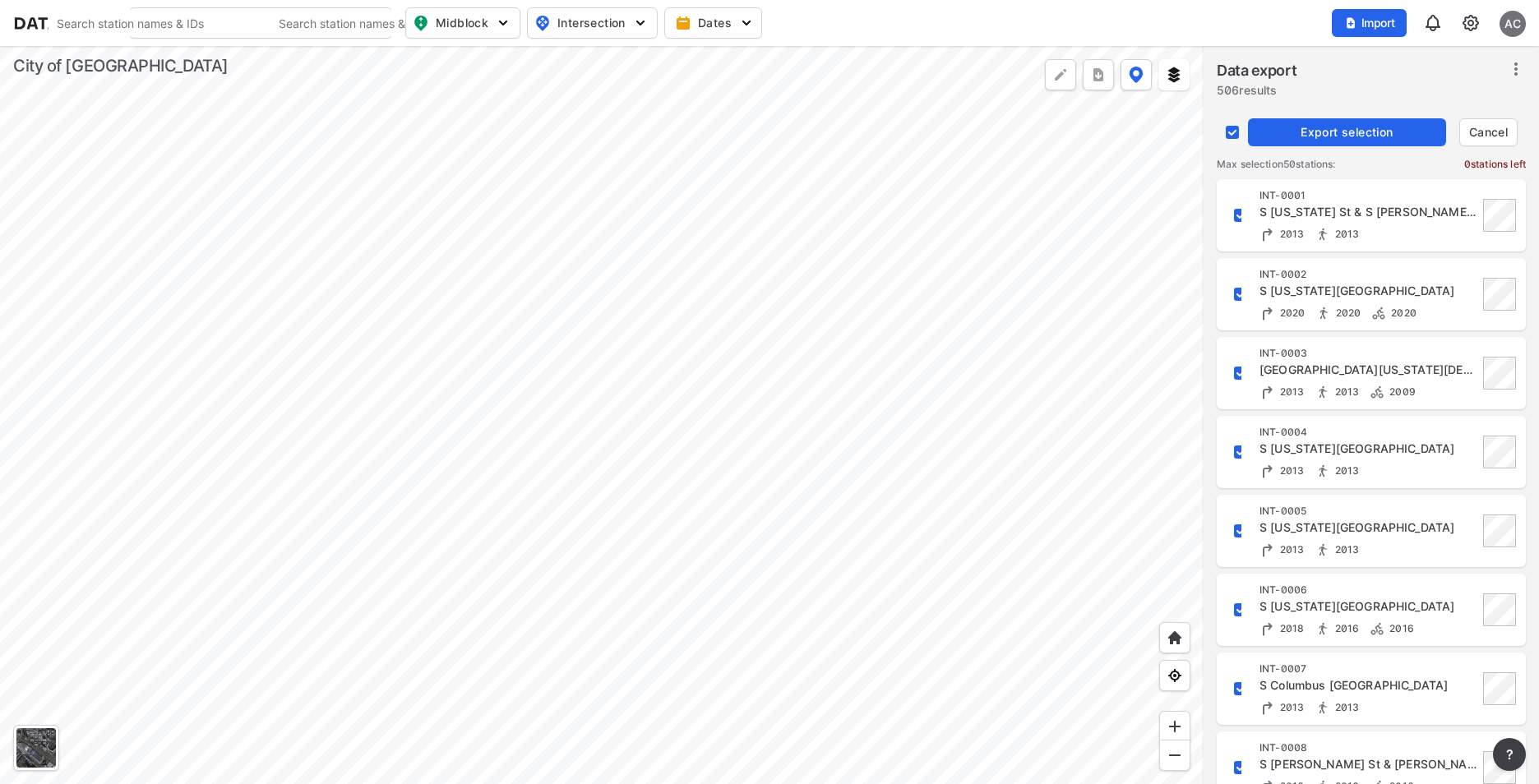
checkbox input "false"
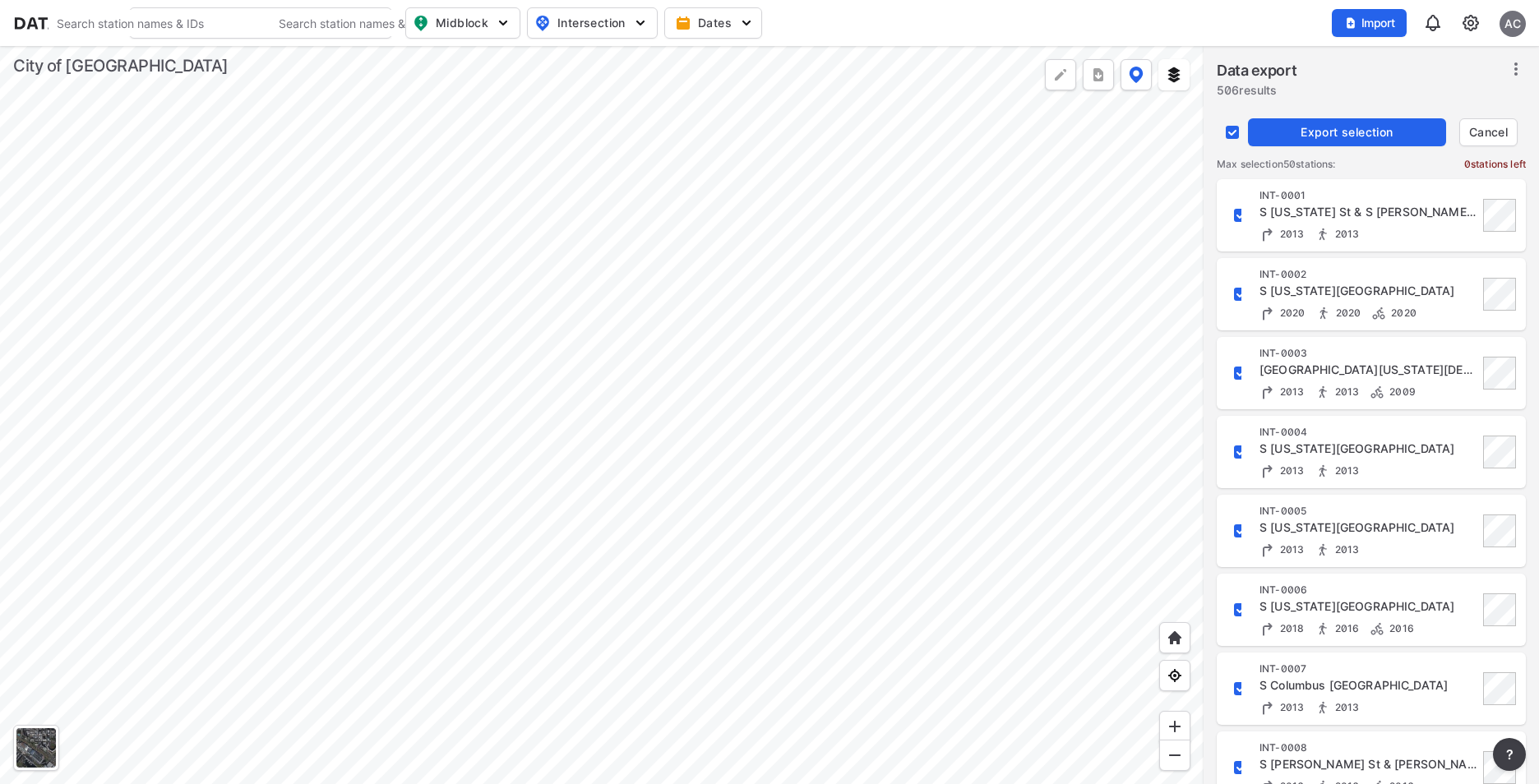
checkbox input "false"
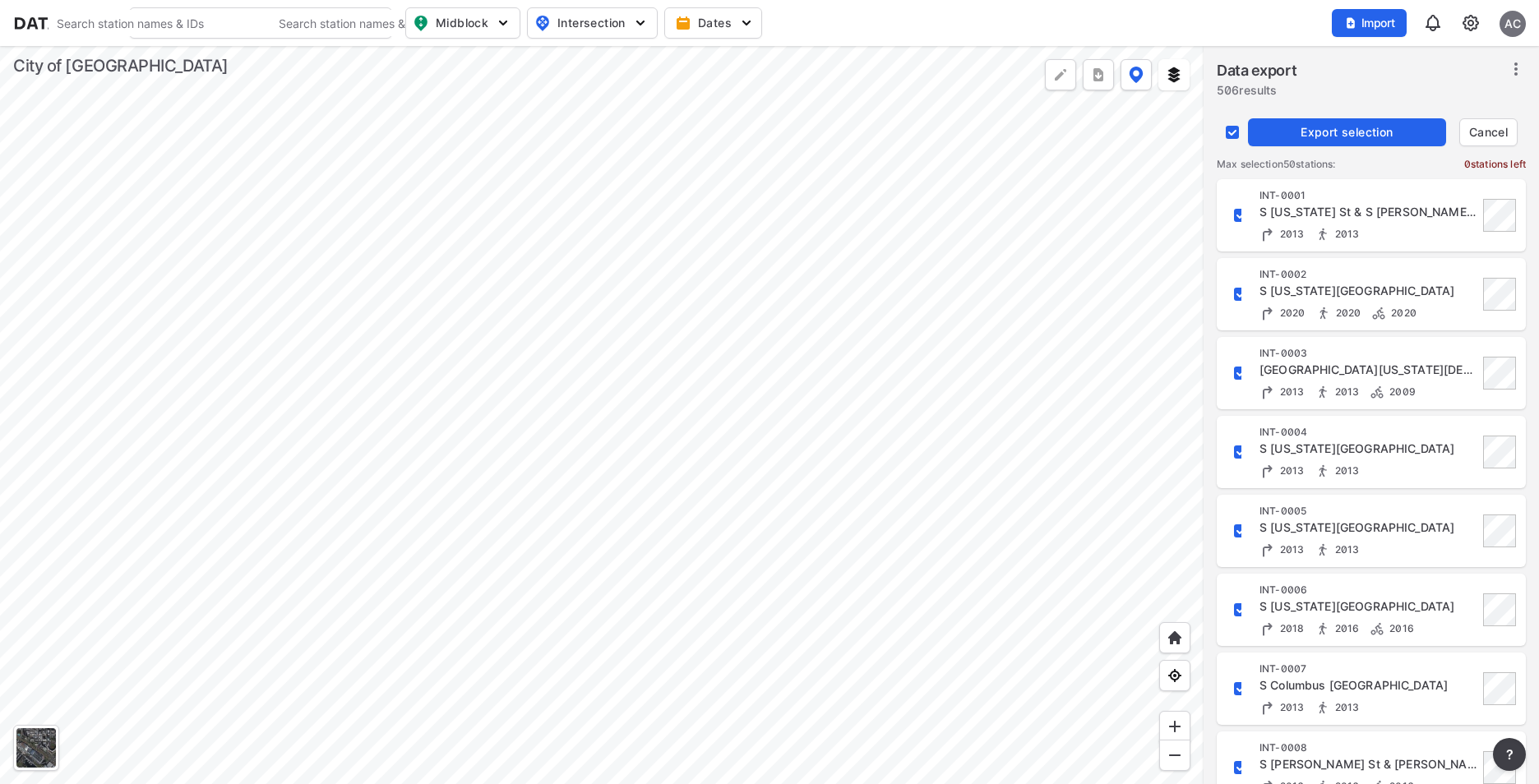
checkbox input "false"
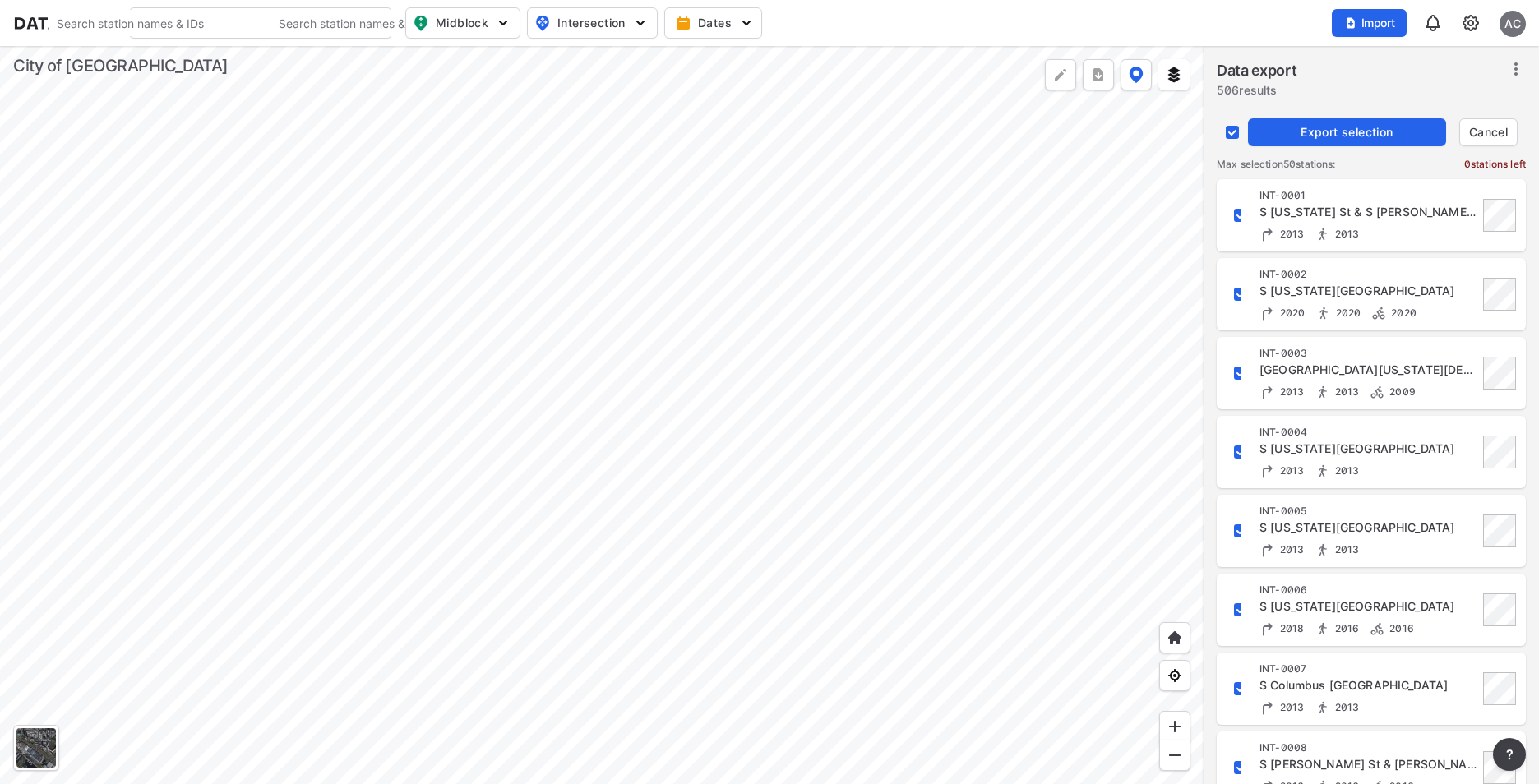
checkbox input "false"
click at [1282, 135] on div "Export selection Cancel" at bounding box center [1371, 131] width 309 height 28
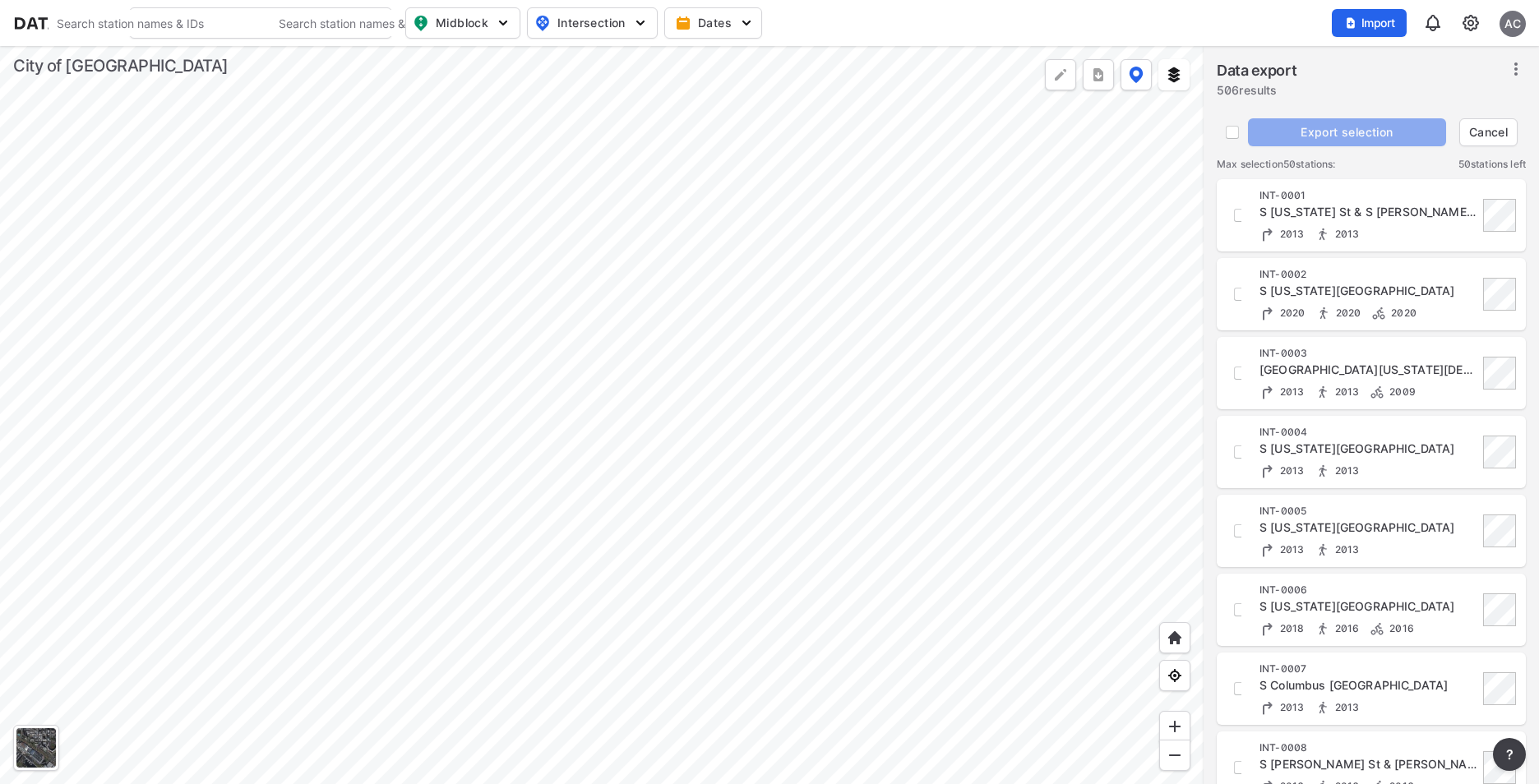
click at [1337, 78] on div "Data export 506 results" at bounding box center [1371, 81] width 309 height 44
click at [1492, 133] on span "Cancel" at bounding box center [1488, 132] width 43 height 17
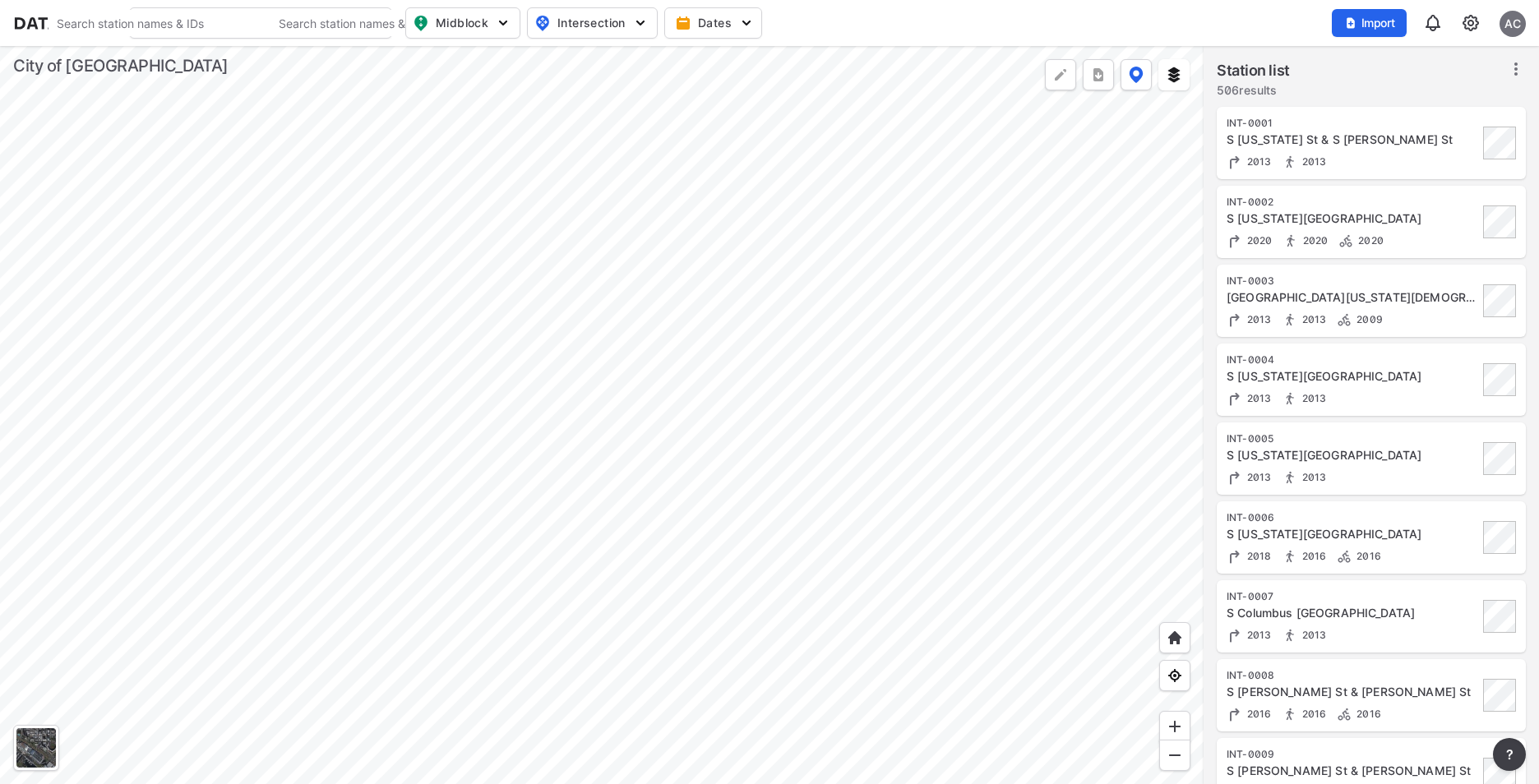
click at [1466, 18] on img at bounding box center [1471, 23] width 19 height 19
click at [1404, 133] on p "Station management" at bounding box center [1399, 122] width 171 height 29
drag, startPoint x: 1404, startPoint y: 133, endPoint x: 1399, endPoint y: 126, distance: 8.6
click at [1399, 126] on p "Station management" at bounding box center [1399, 122] width 171 height 29
drag, startPoint x: 1399, startPoint y: 126, endPoint x: 1380, endPoint y: 118, distance: 20.6
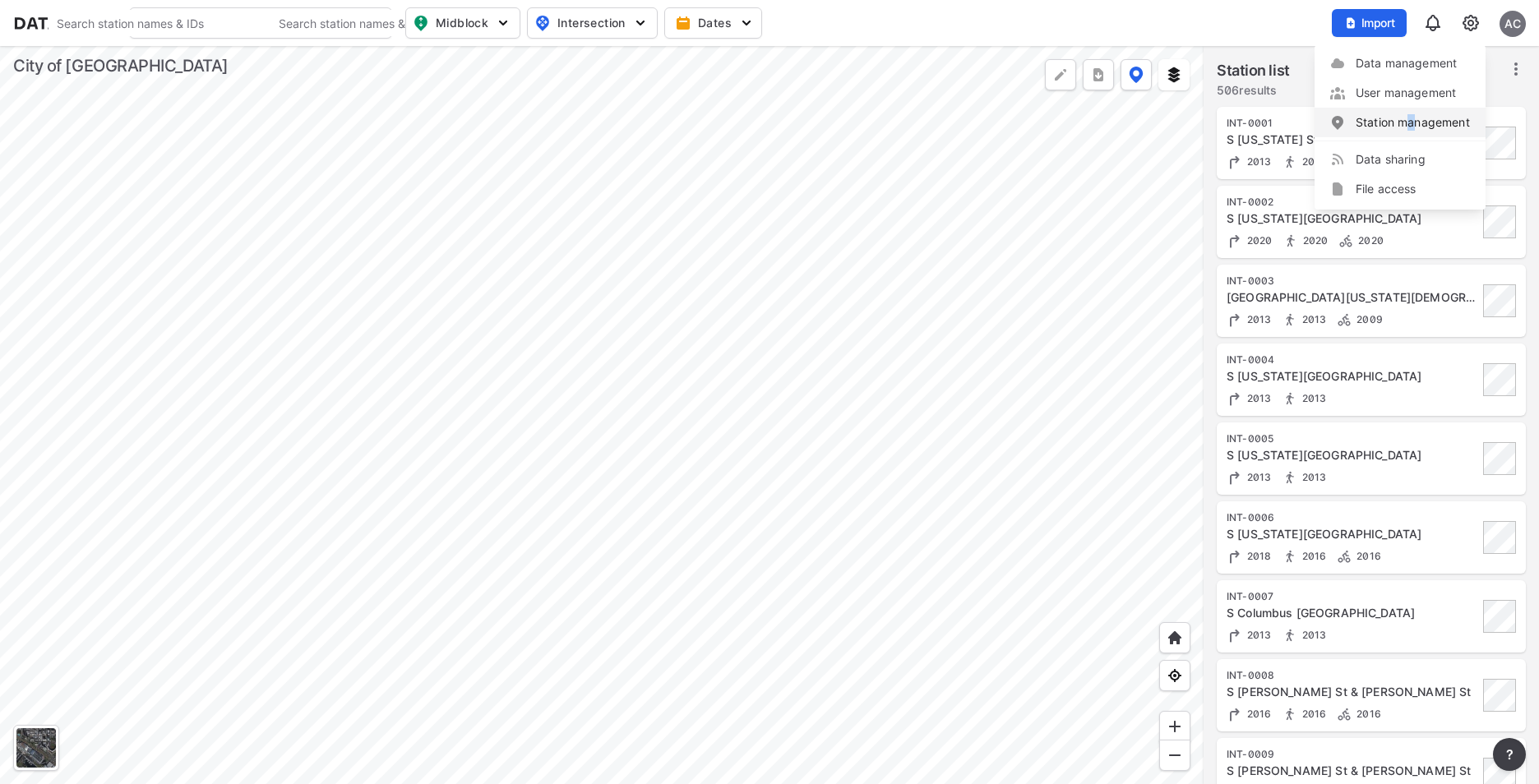
click at [1380, 118] on link "Station management" at bounding box center [1400, 122] width 141 height 17
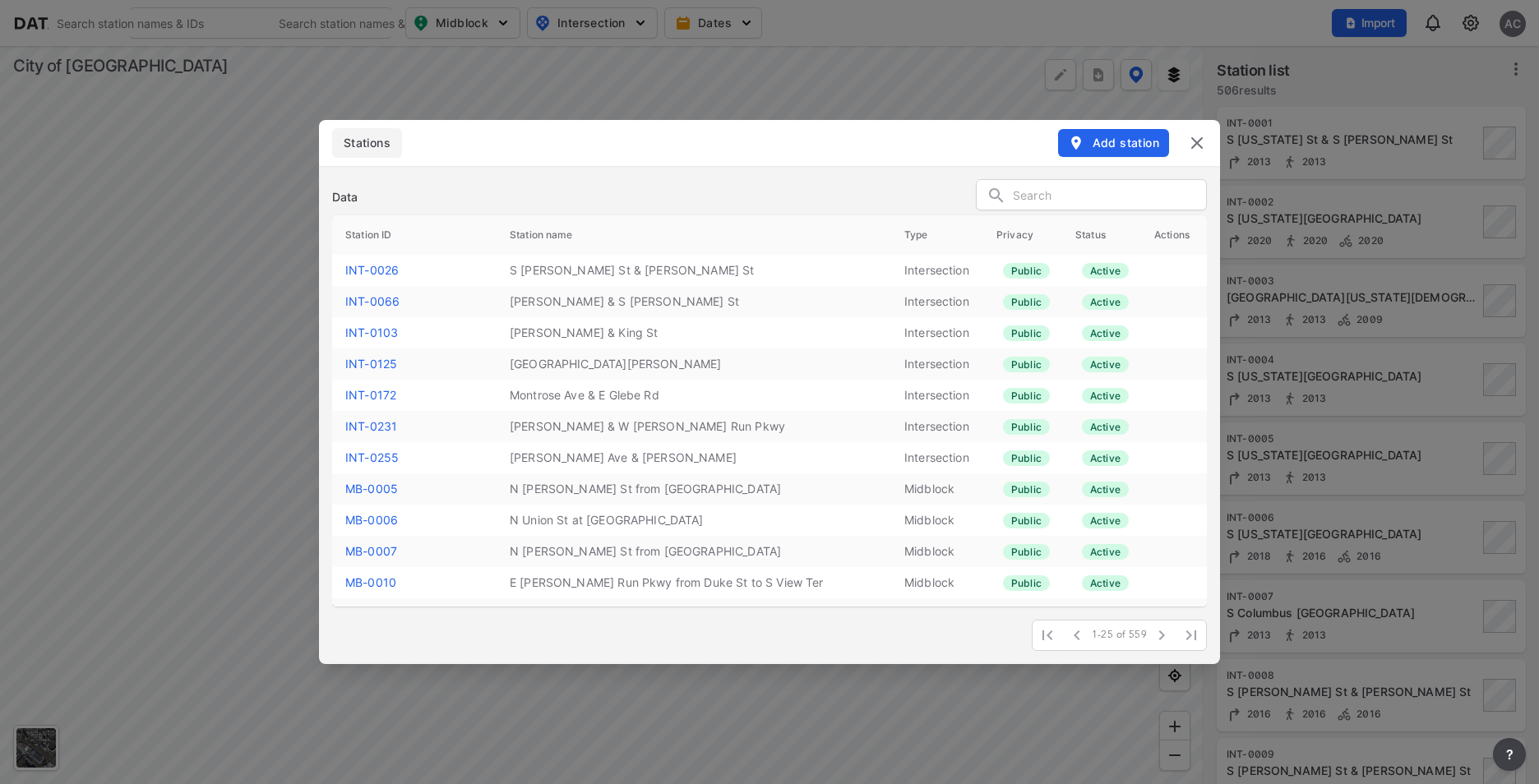
click at [1114, 144] on span "Add station" at bounding box center [1113, 143] width 91 height 17
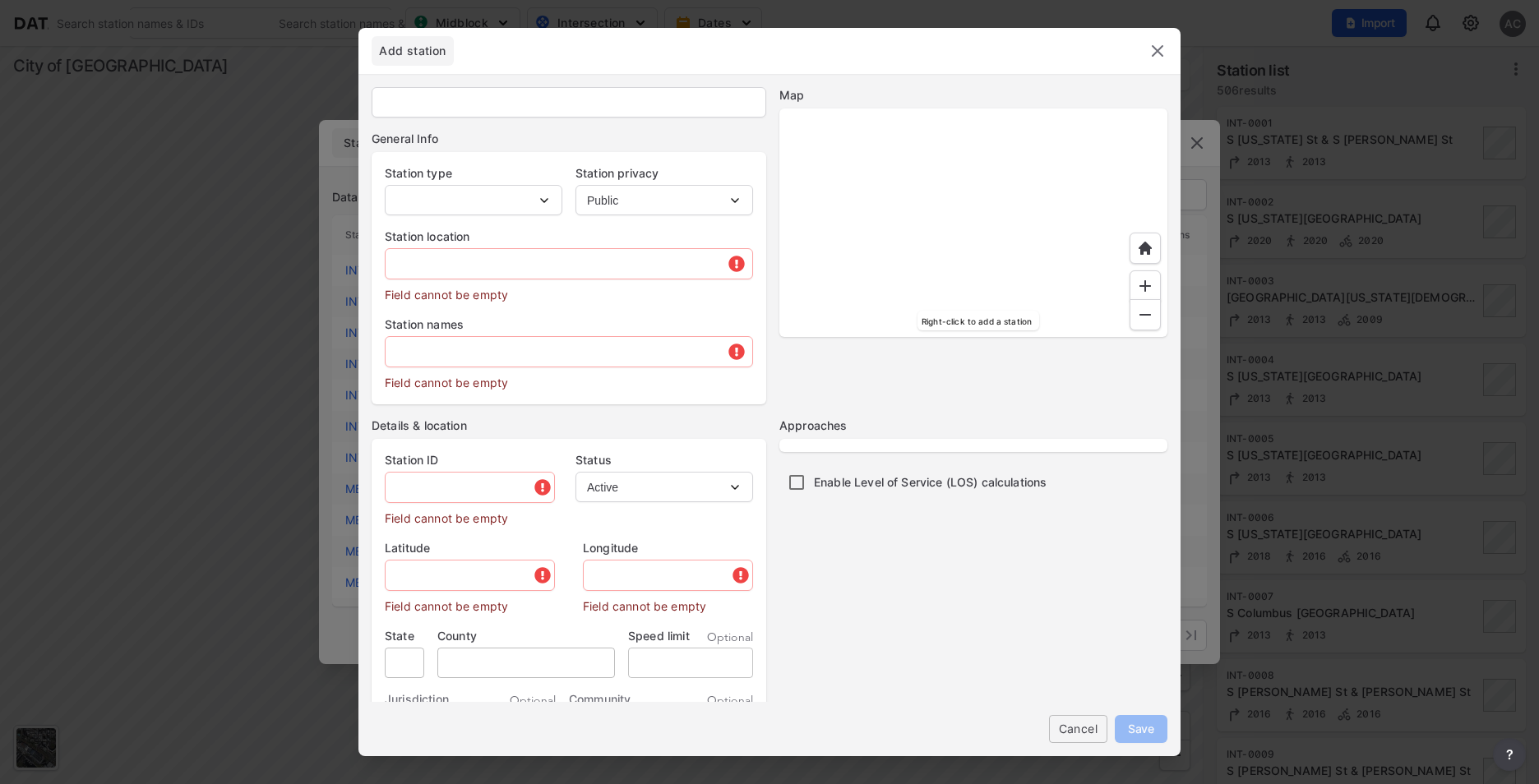
select select "1"
type input "MB-0274"
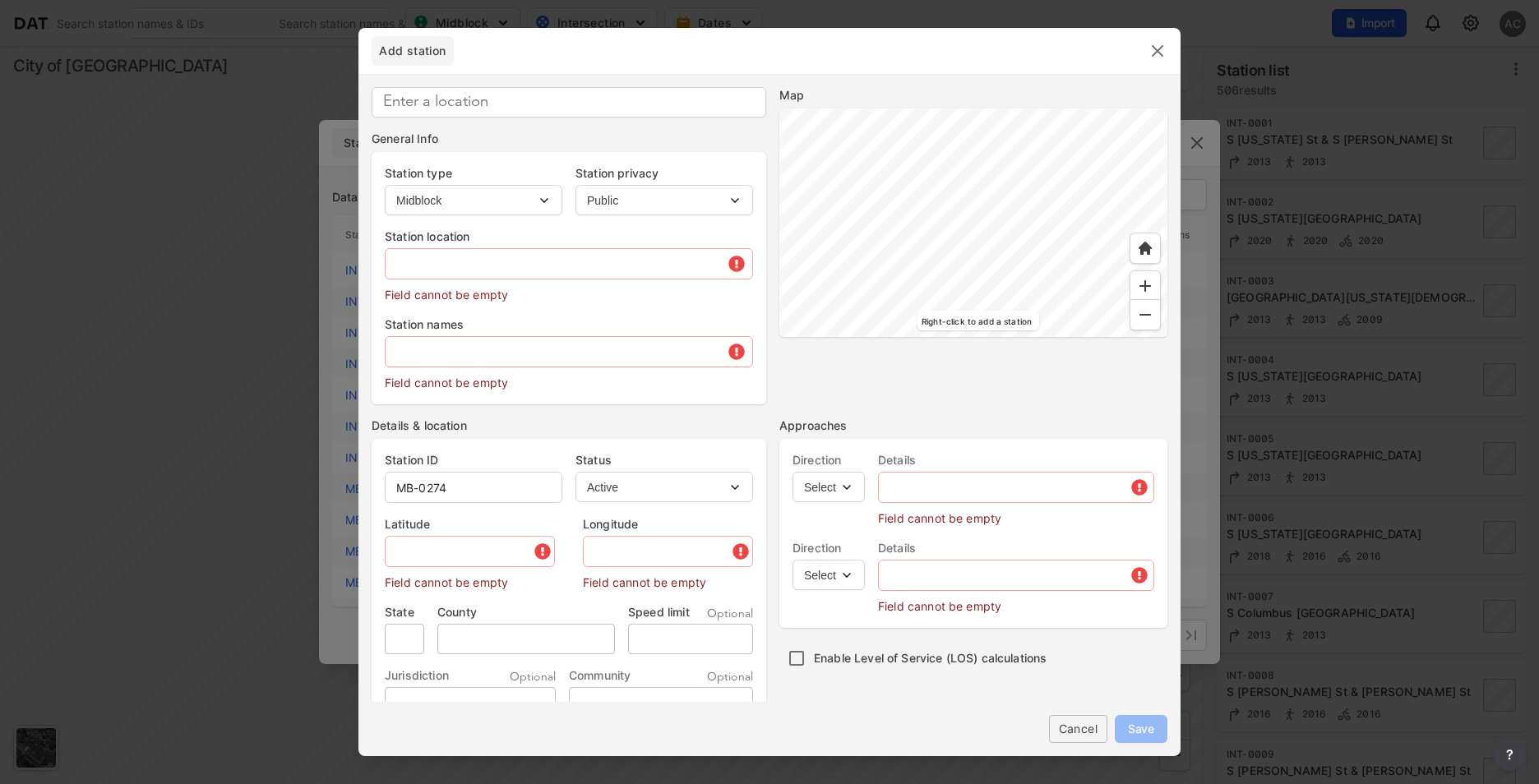
click at [477, 199] on select "Intersection Midblock" at bounding box center [473, 200] width 178 height 30
click at [600, 203] on select "Public Private" at bounding box center [664, 200] width 178 height 30
click at [467, 277] on input "text" at bounding box center [568, 263] width 367 height 33
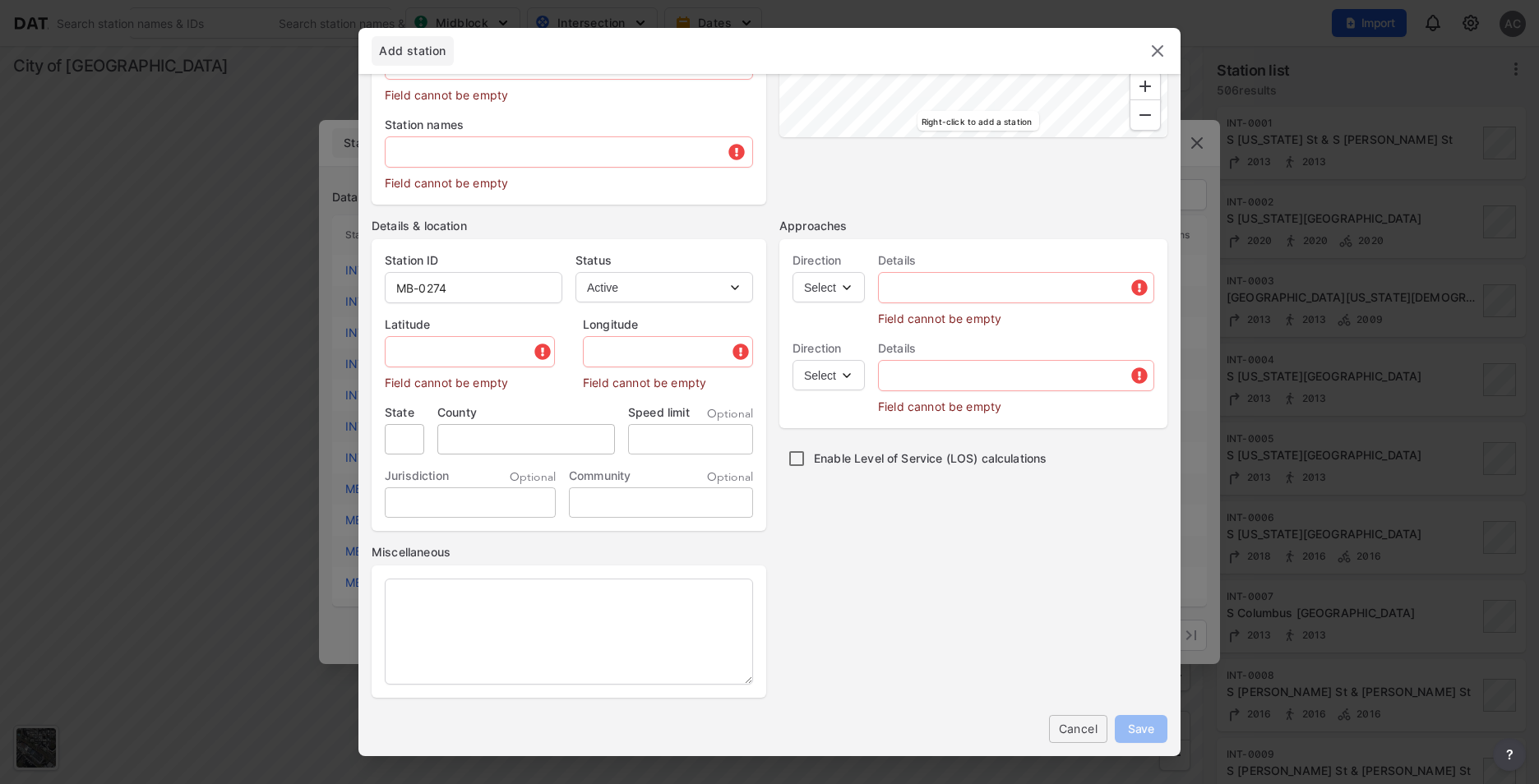
click at [1068, 744] on div "General Info Station type Intersection Midblock Station privacy Public Private …" at bounding box center [769, 415] width 822 height 681
click at [1073, 727] on span "Cancel" at bounding box center [1078, 729] width 32 height 18
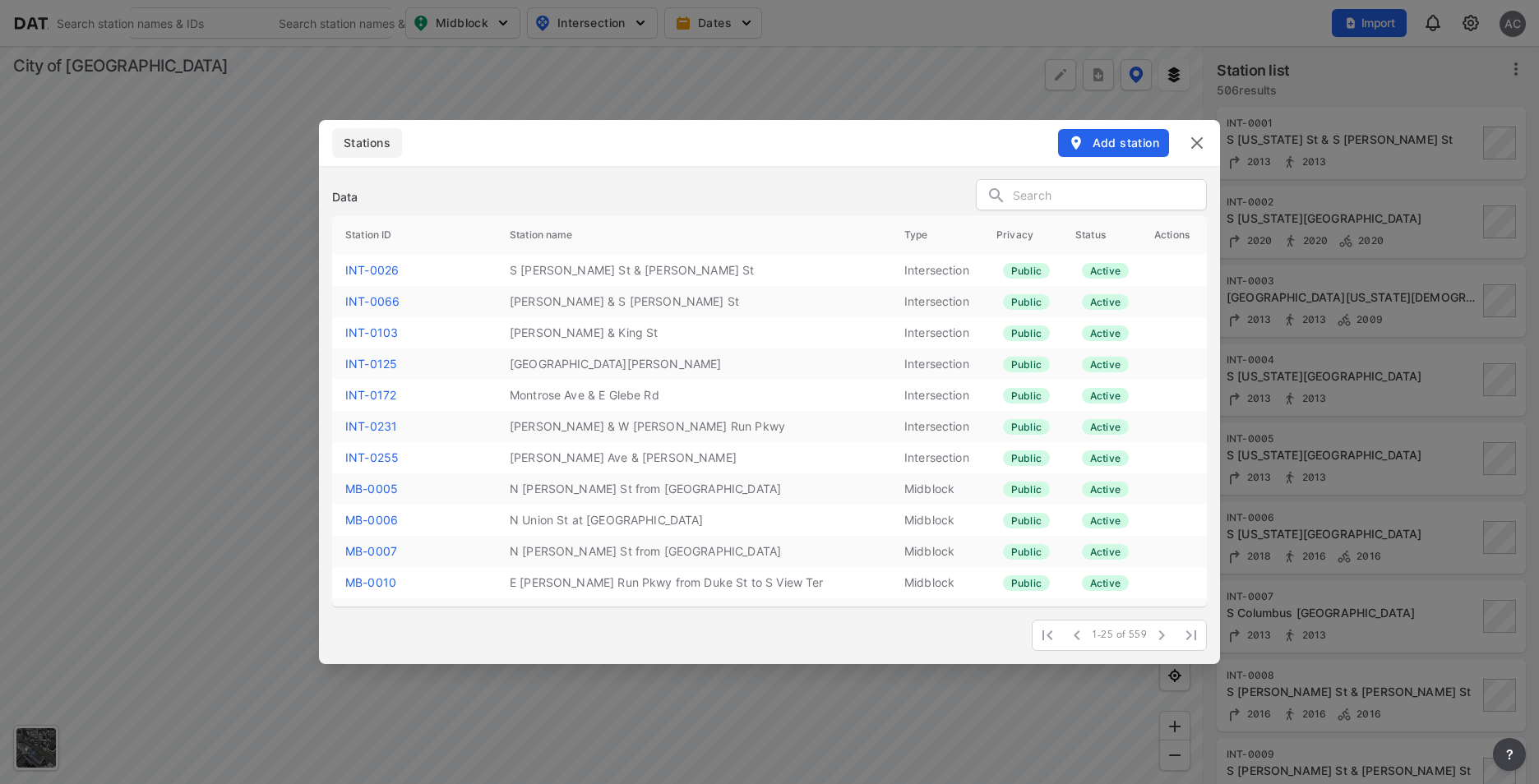
click at [1194, 136] on img at bounding box center [1197, 143] width 19 height 19
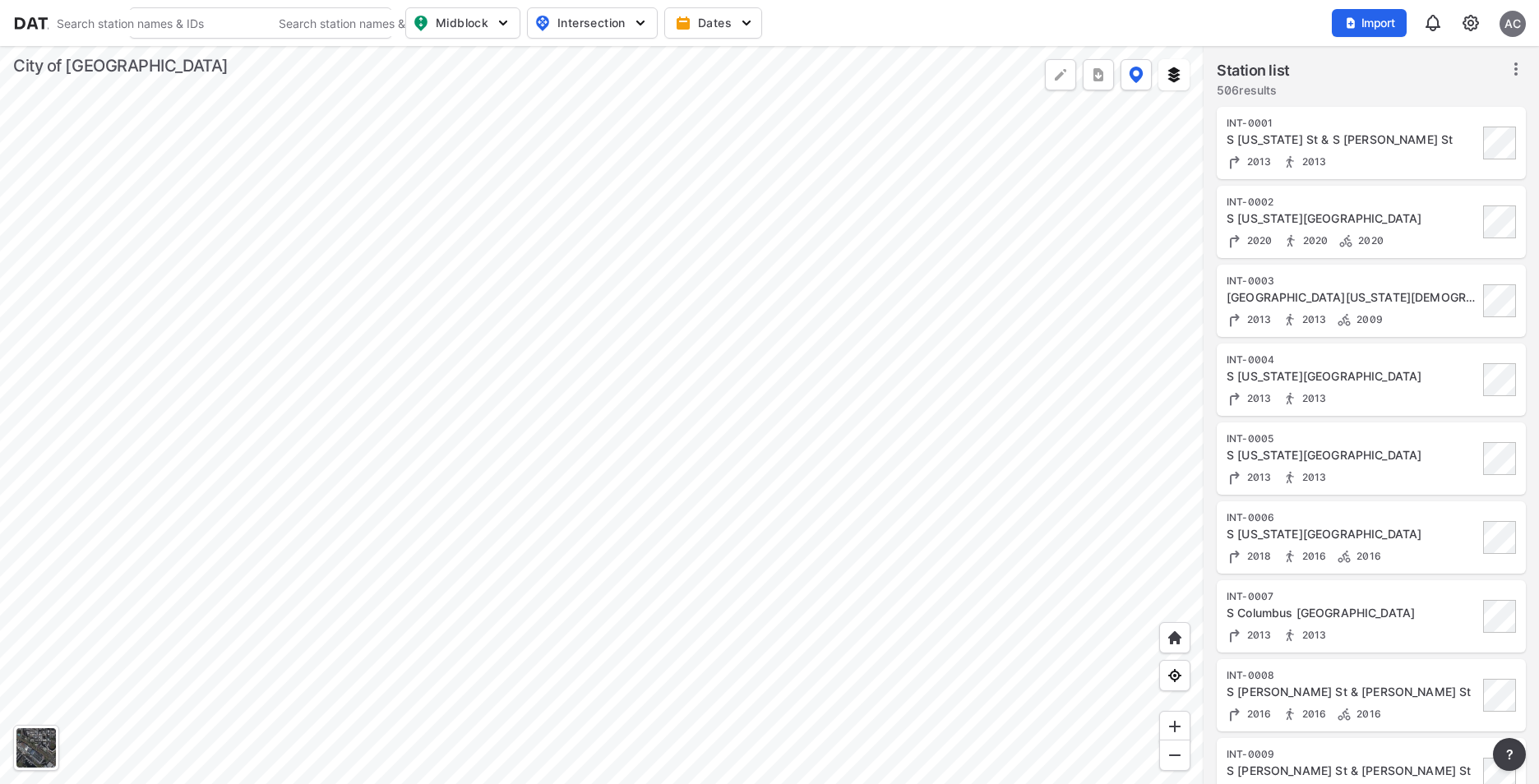
click at [837, 179] on div at bounding box center [601, 415] width 1203 height 738
click at [1389, 21] on span "Import" at bounding box center [1369, 23] width 55 height 17
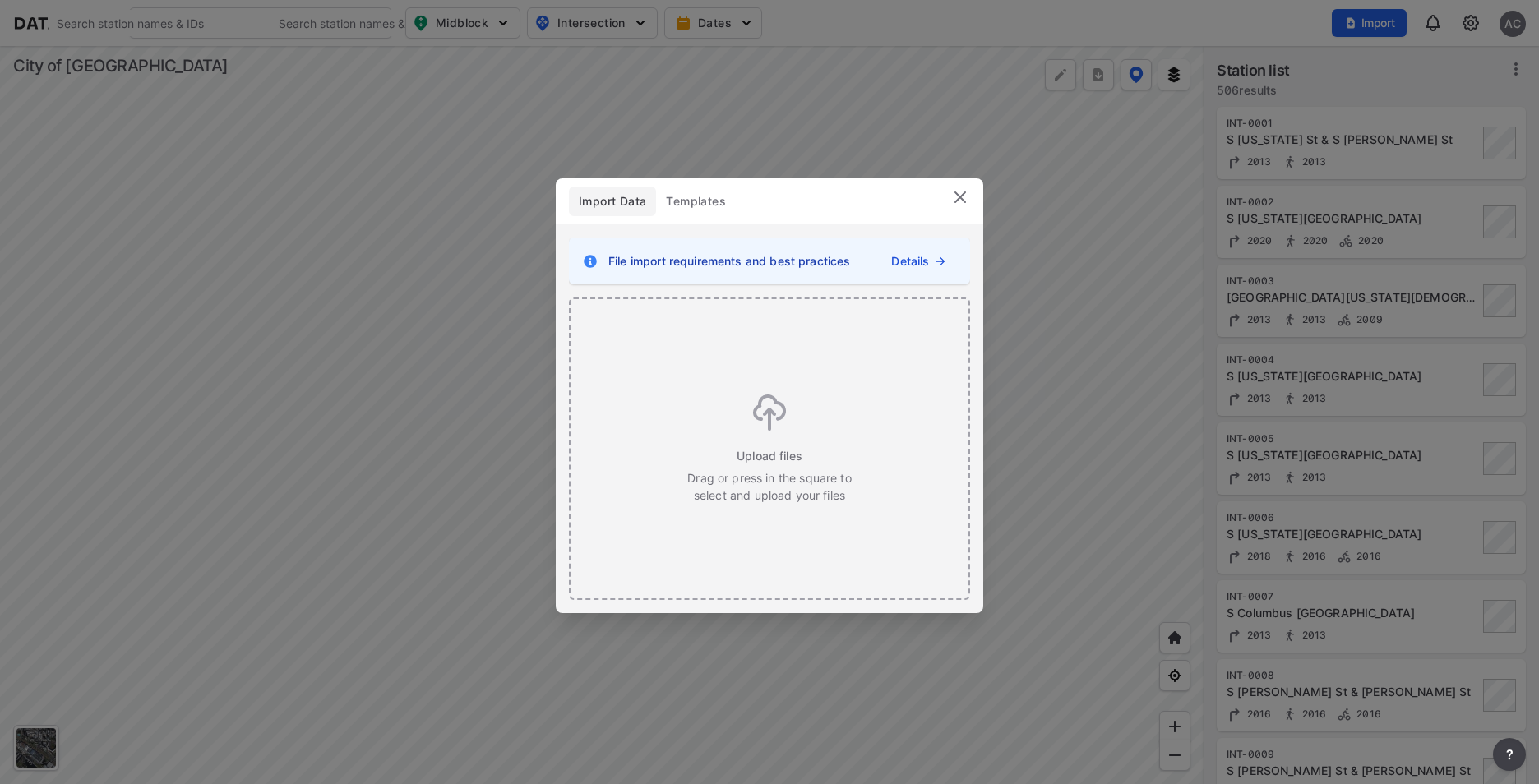
click at [704, 207] on span "Templates" at bounding box center [696, 202] width 60 height 17
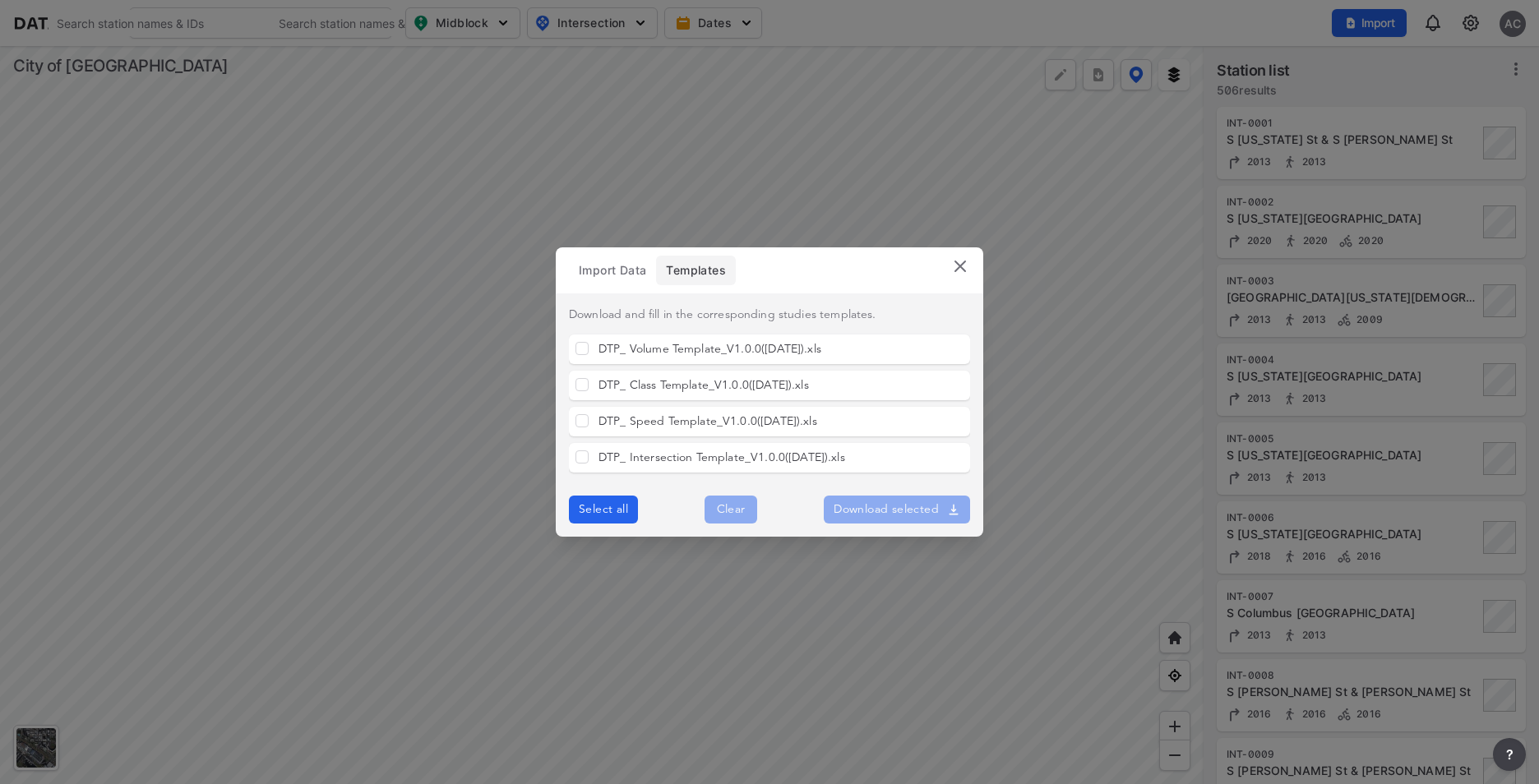
click at [589, 355] on div "DTP_ Volume Template_V1.0.0([DATE]).xls" at bounding box center [770, 349] width 401 height 29
click at [586, 350] on input "DTP_ Volume Template_V1.0.0([DATE]).xls" at bounding box center [582, 348] width 13 height 13
click at [888, 508] on span "Download selected" at bounding box center [896, 509] width 126 height 17
checkbox input "false"
click at [949, 264] on header "Import Data Templates" at bounding box center [770, 270] width 428 height 46
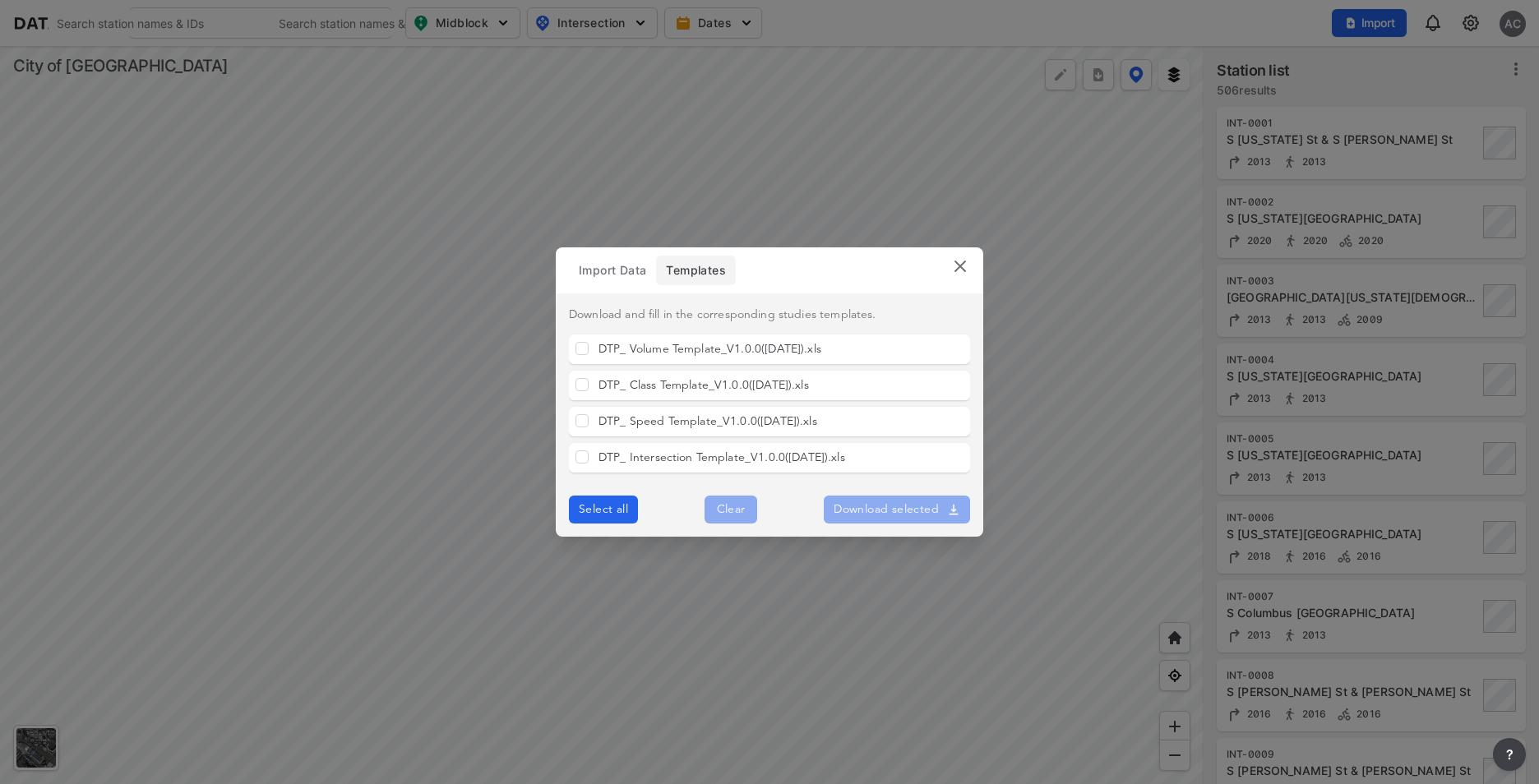
click at [955, 265] on img at bounding box center [960, 266] width 19 height 19
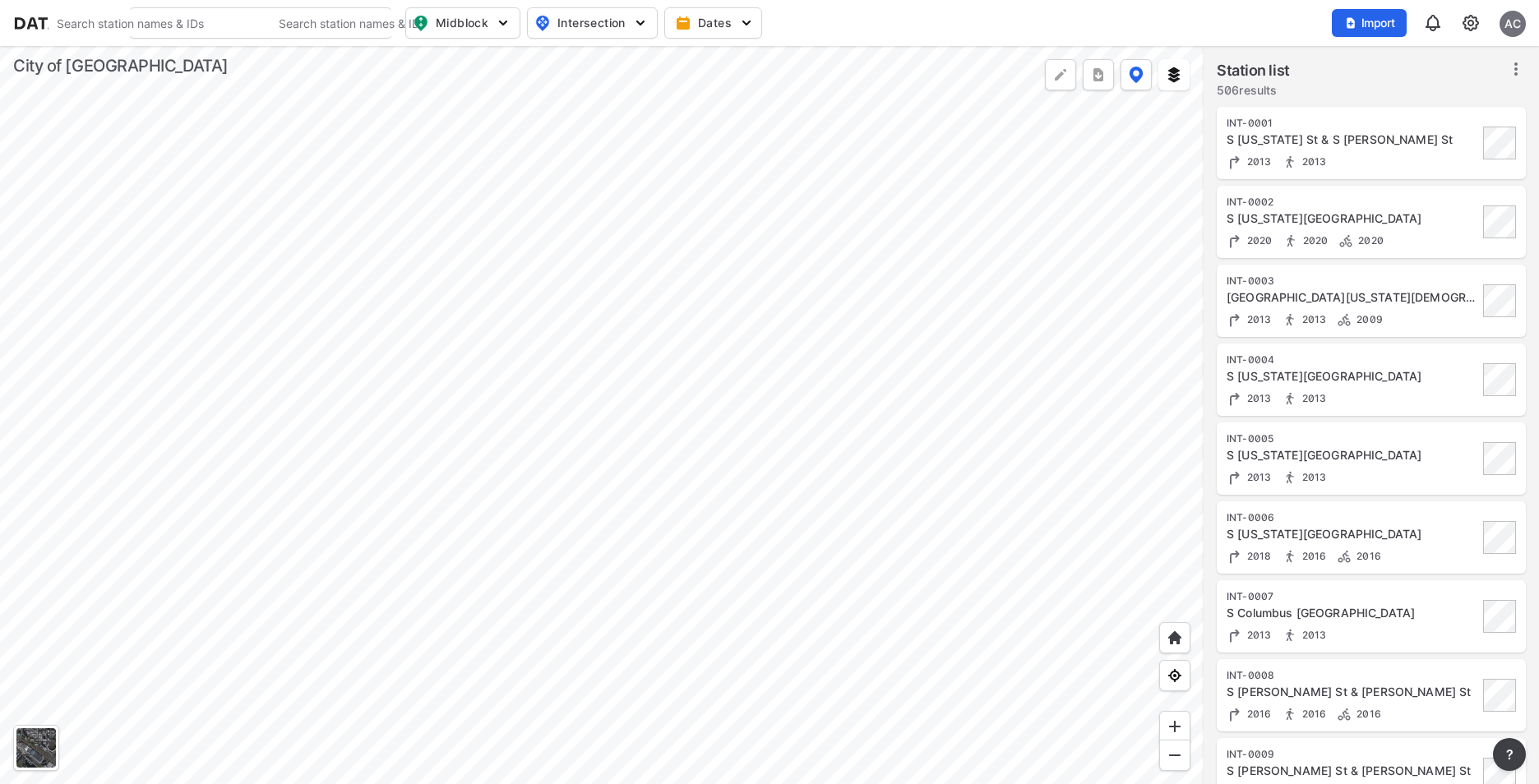
click at [498, 22] on img "button" at bounding box center [503, 23] width 17 height 17
click at [476, 64] on span "Volume count" at bounding box center [451, 60] width 74 height 18
click at [377, 64] on input "Volume count" at bounding box center [369, 60] width 17 height 17
checkbox input "true"
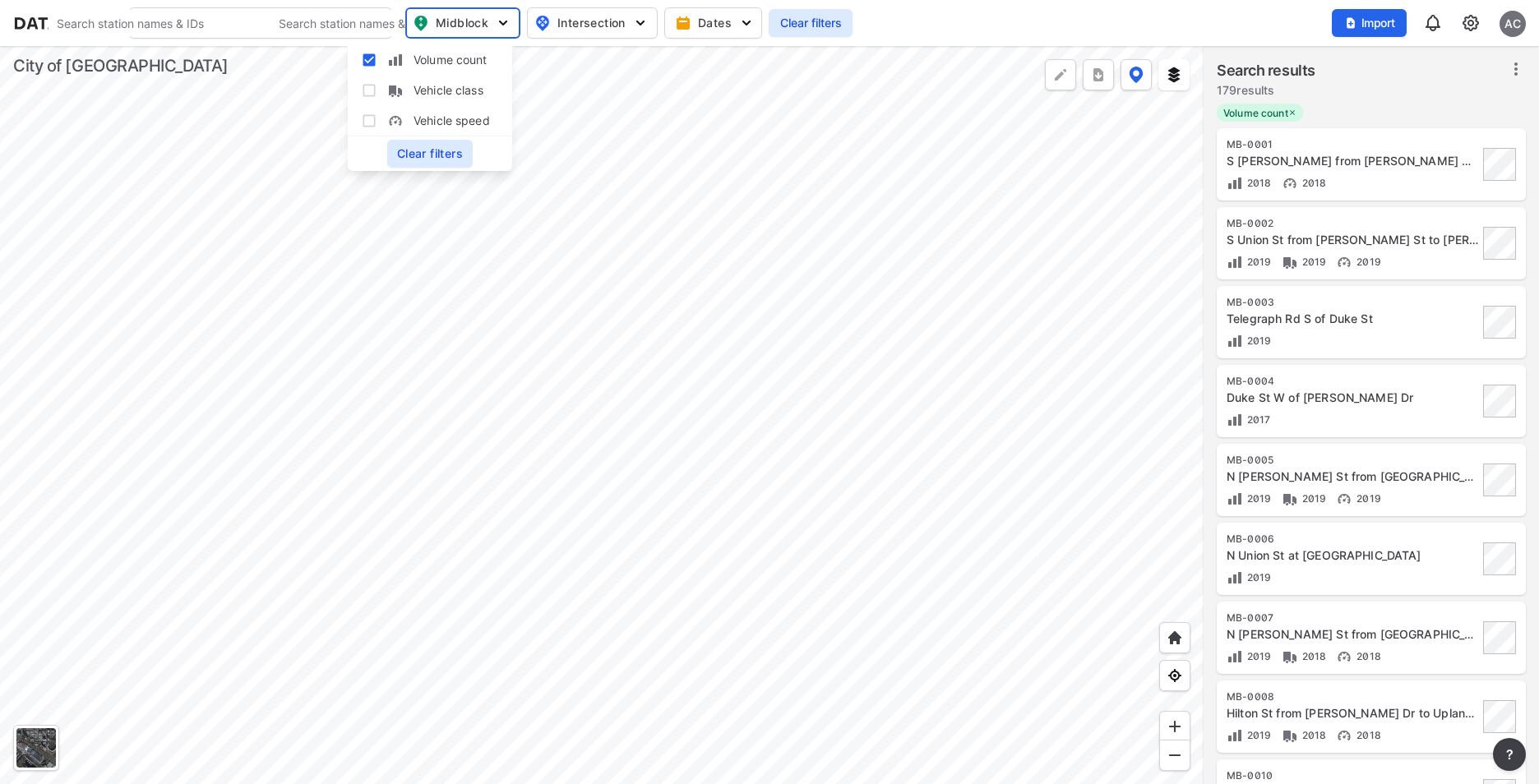
click at [434, 88] on span "Vehicle class" at bounding box center [448, 90] width 70 height 18
click at [377, 88] on input "Vehicle class" at bounding box center [369, 90] width 17 height 17
checkbox input "true"
click at [370, 65] on input "Volume count" at bounding box center [369, 60] width 17 height 17
checkbox input "false"
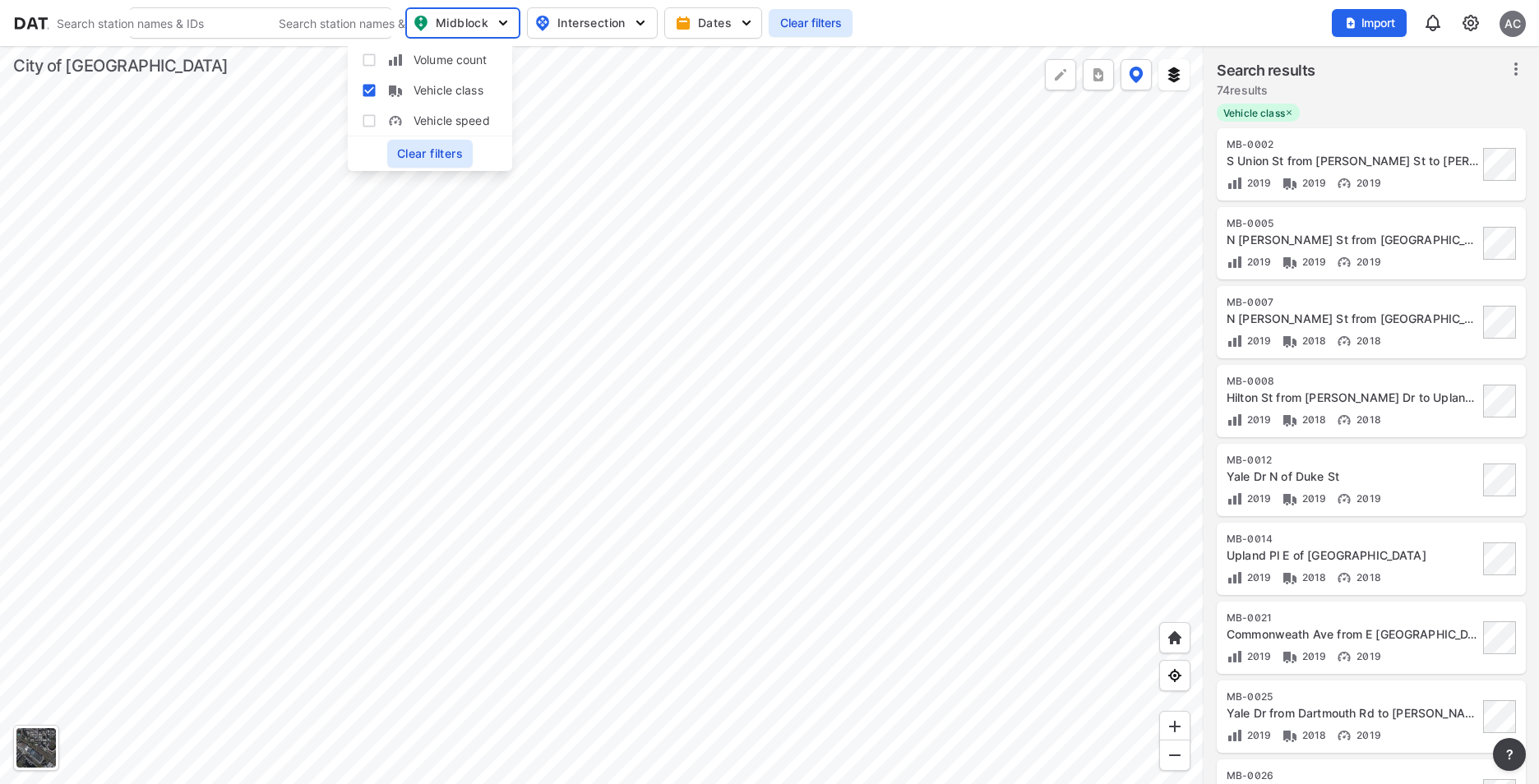
click at [370, 80] on label "Vehicle class" at bounding box center [430, 90] width 138 height 30
click at [370, 82] on input "Vehicle class" at bounding box center [369, 90] width 17 height 17
checkbox input "false"
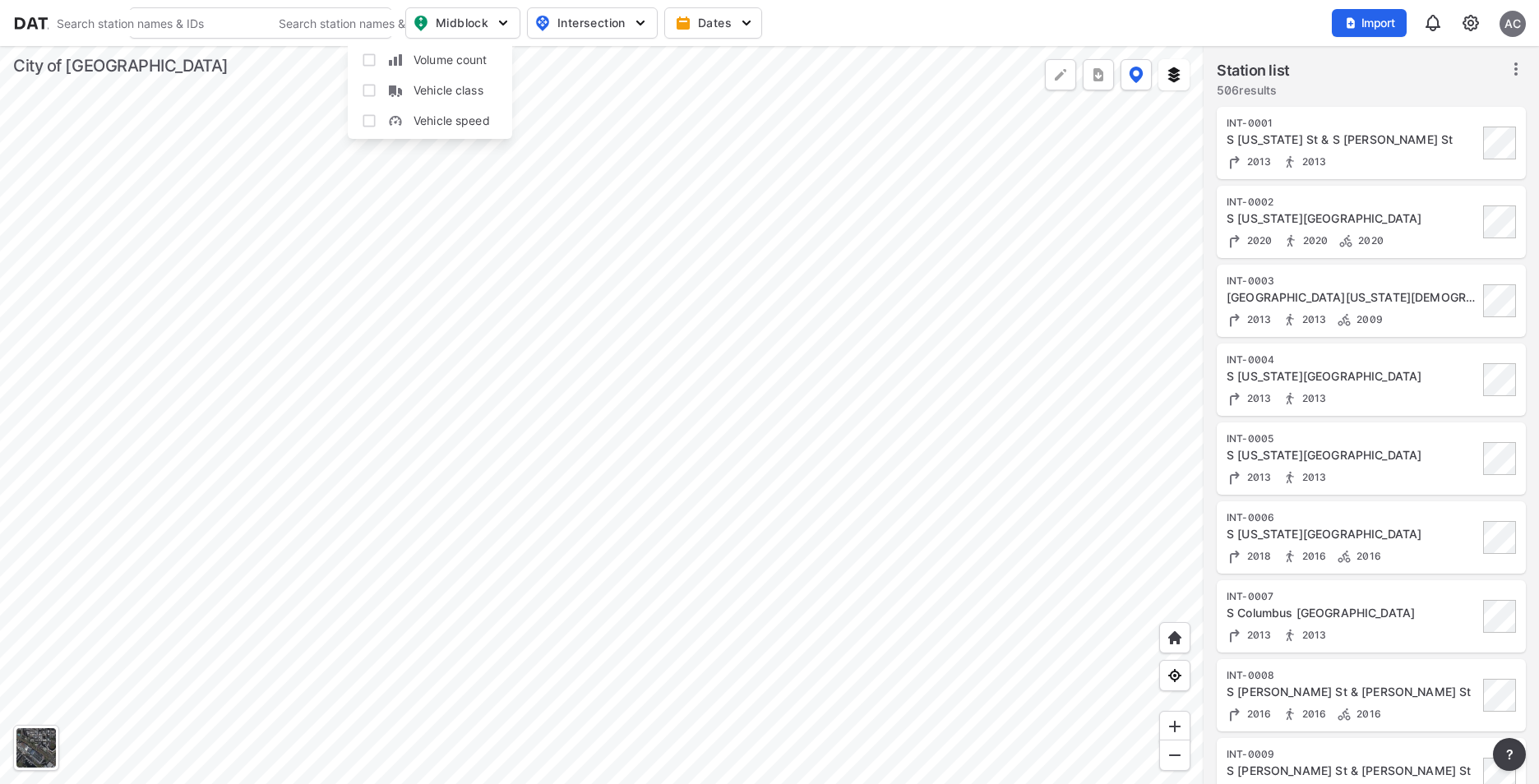
click at [756, 107] on div at bounding box center [601, 415] width 1203 height 738
click at [644, 22] on img "button" at bounding box center [640, 23] width 17 height 17
click at [730, 90] on div at bounding box center [601, 415] width 1203 height 738
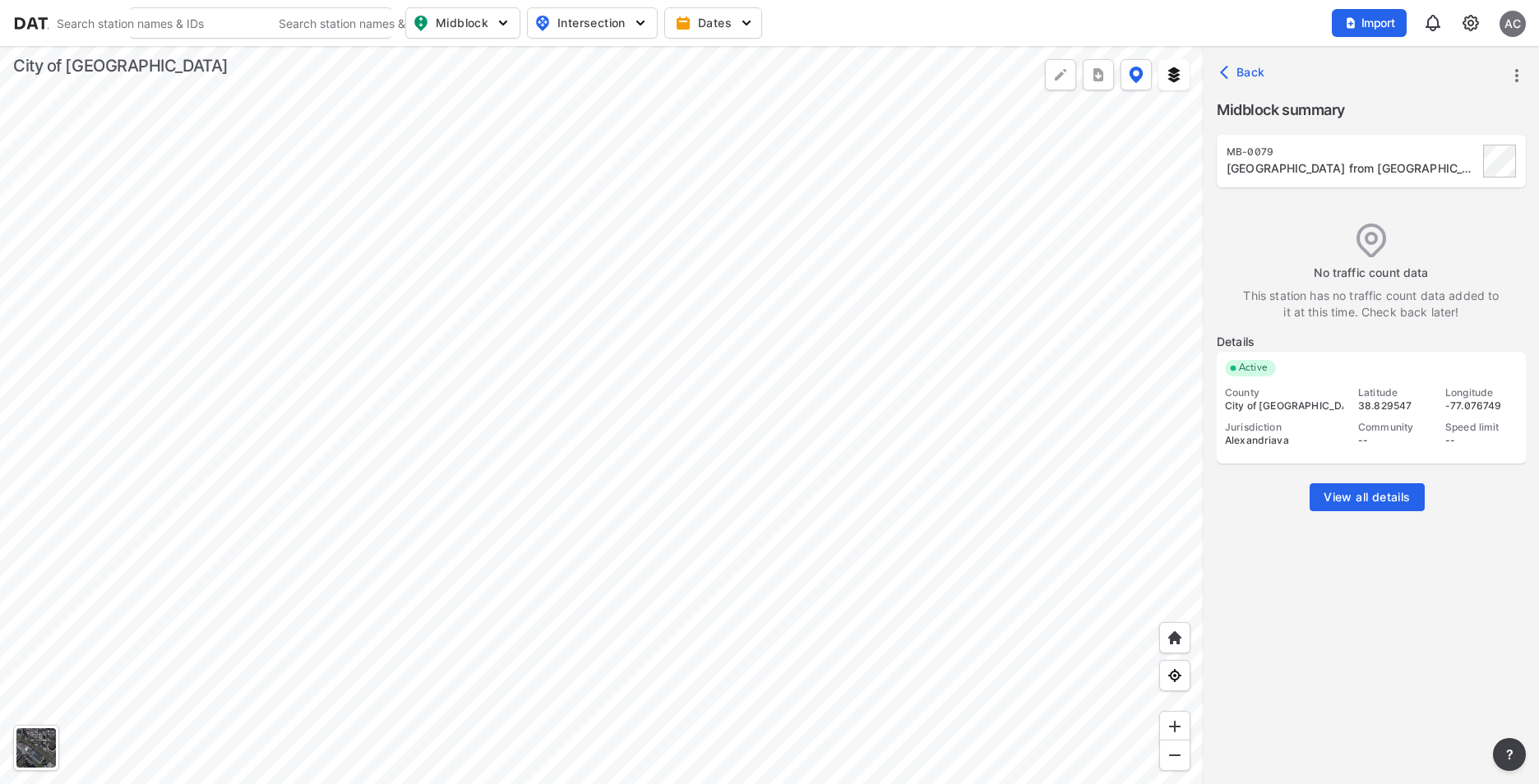
click at [516, 164] on div at bounding box center [601, 415] width 1203 height 738
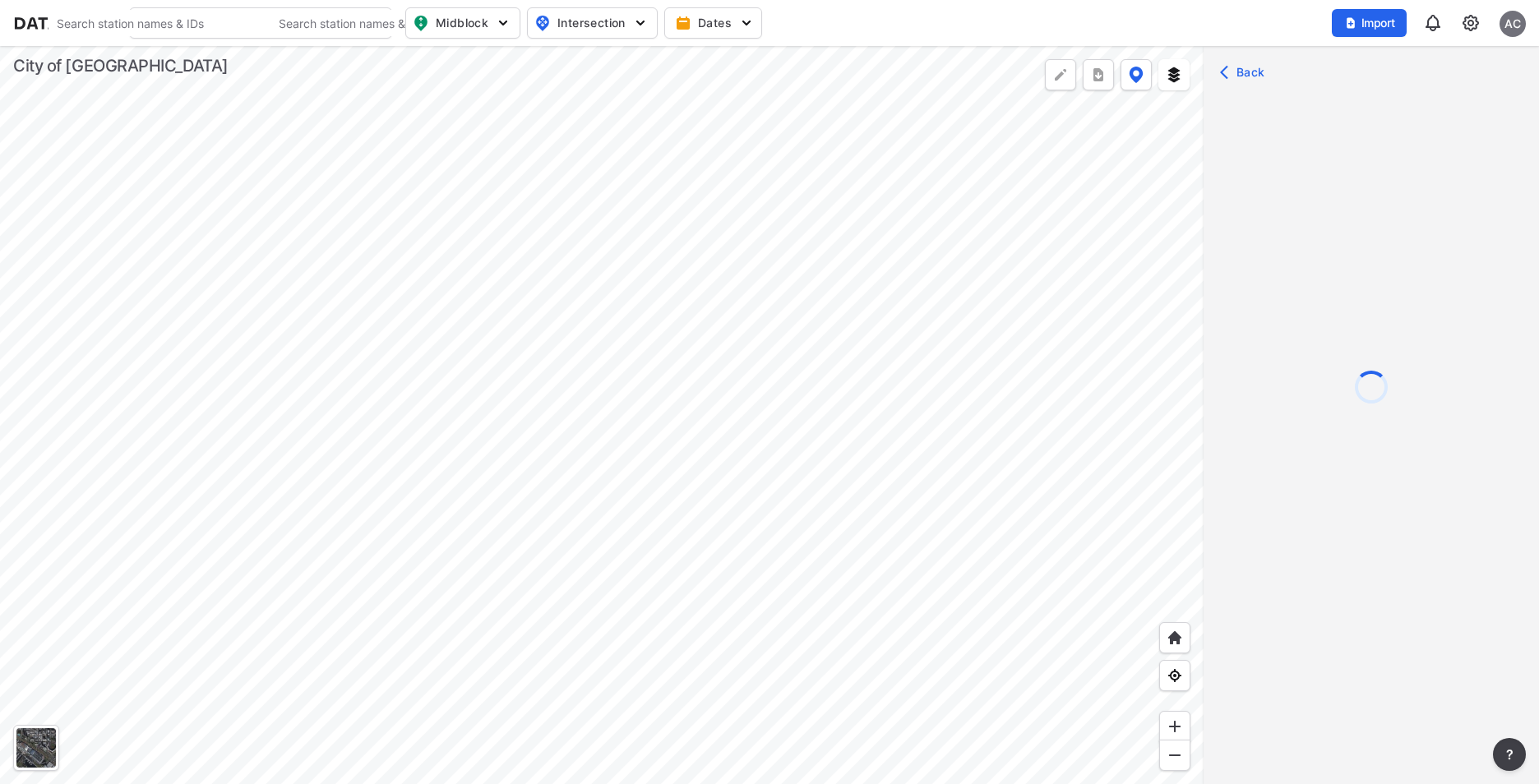
click at [516, 164] on div at bounding box center [601, 415] width 1203 height 738
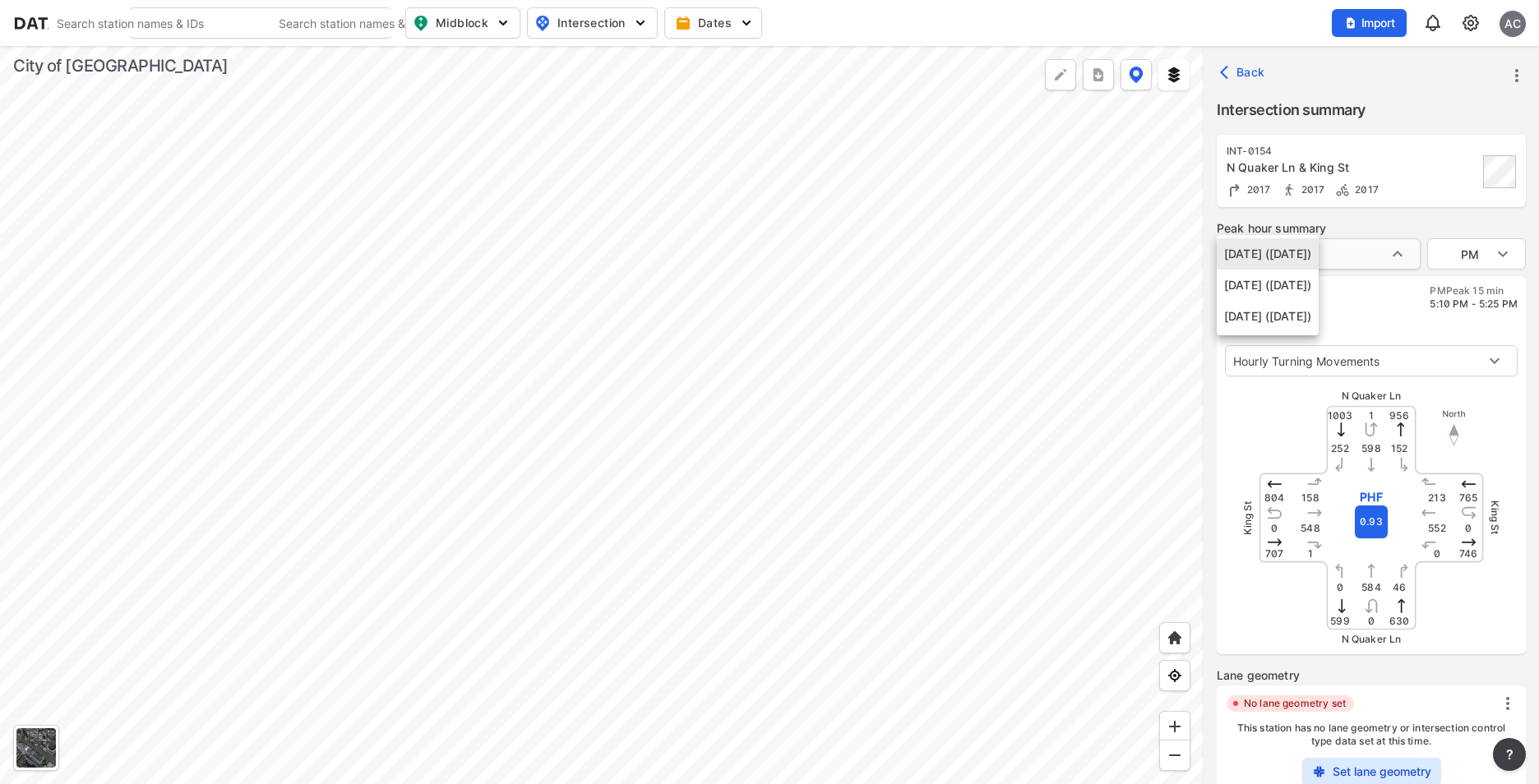
click at [1389, 253] on body "Search Please enter a search term. Search Please enter a search term. Midblock …" at bounding box center [769, 392] width 1539 height 784
click at [1319, 293] on li "[DATE] ([DATE])" at bounding box center [1267, 285] width 102 height 31
type input "[DATE] ([DATE])"
type input "AM"
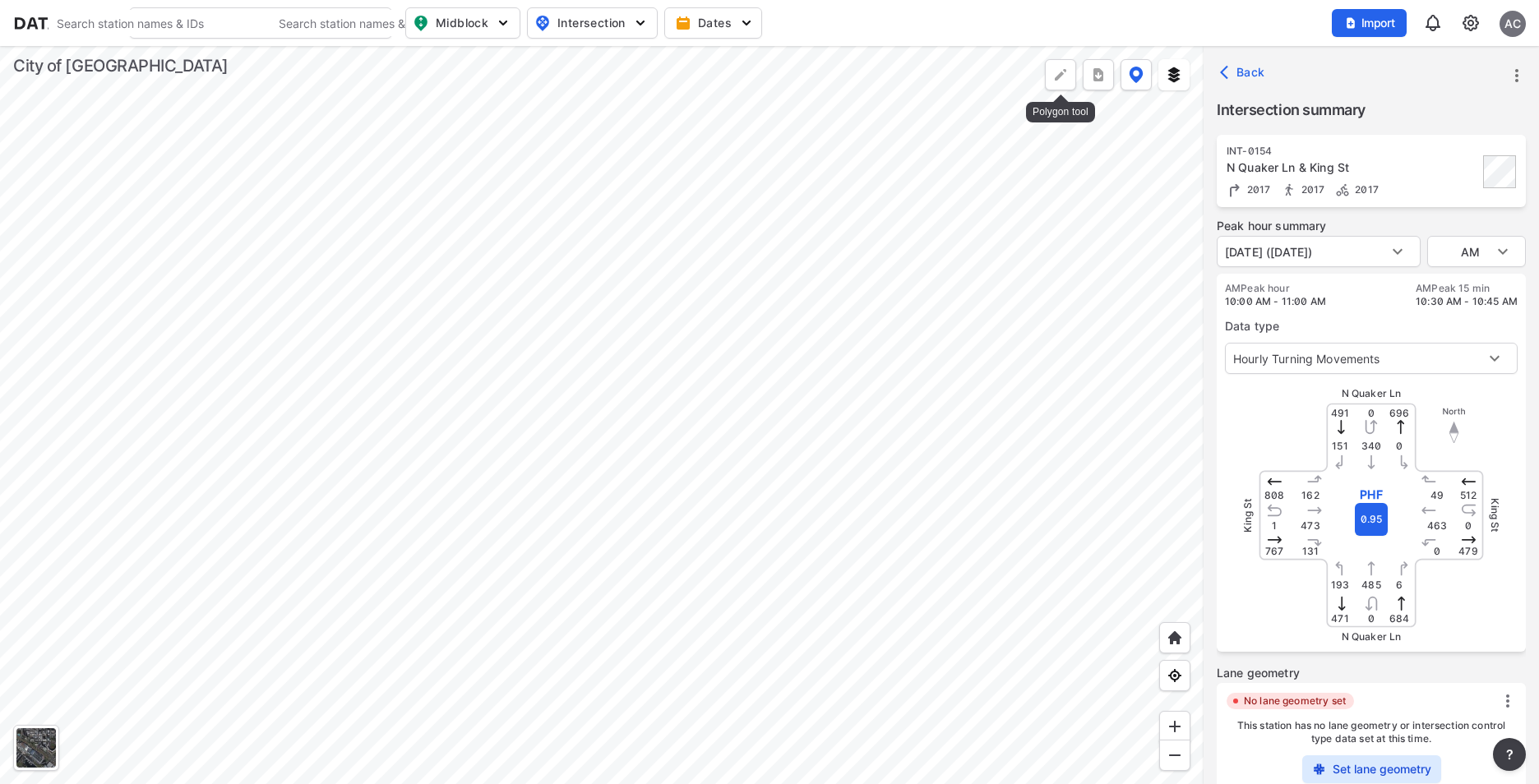
click at [1053, 68] on img at bounding box center [1060, 74] width 17 height 17
type input "[DATE] ([DATE])"
type input "PM"
click at [915, 135] on div at bounding box center [601, 415] width 1203 height 738
click at [993, 317] on div at bounding box center [601, 415] width 1203 height 738
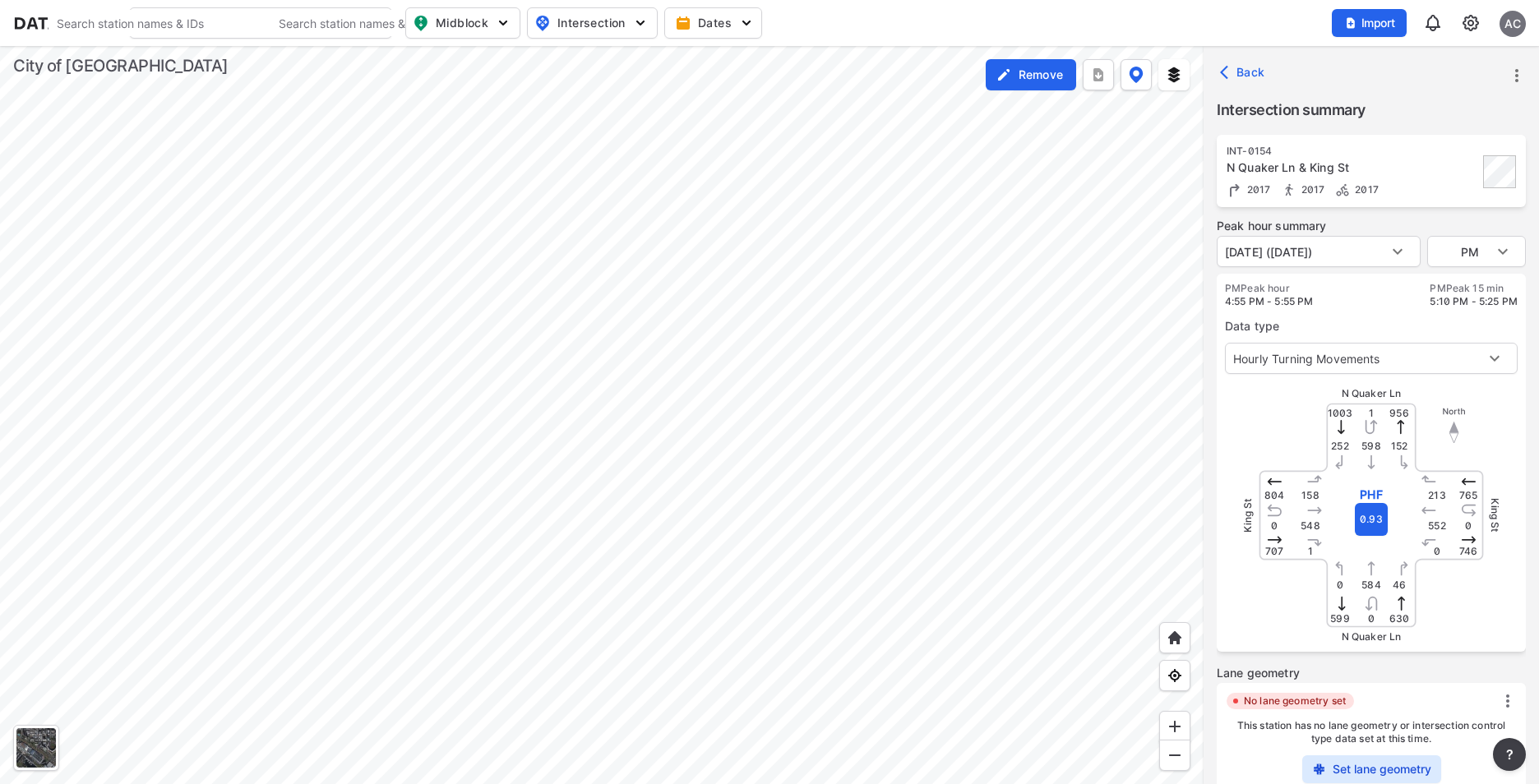
click at [912, 146] on div at bounding box center [601, 415] width 1203 height 738
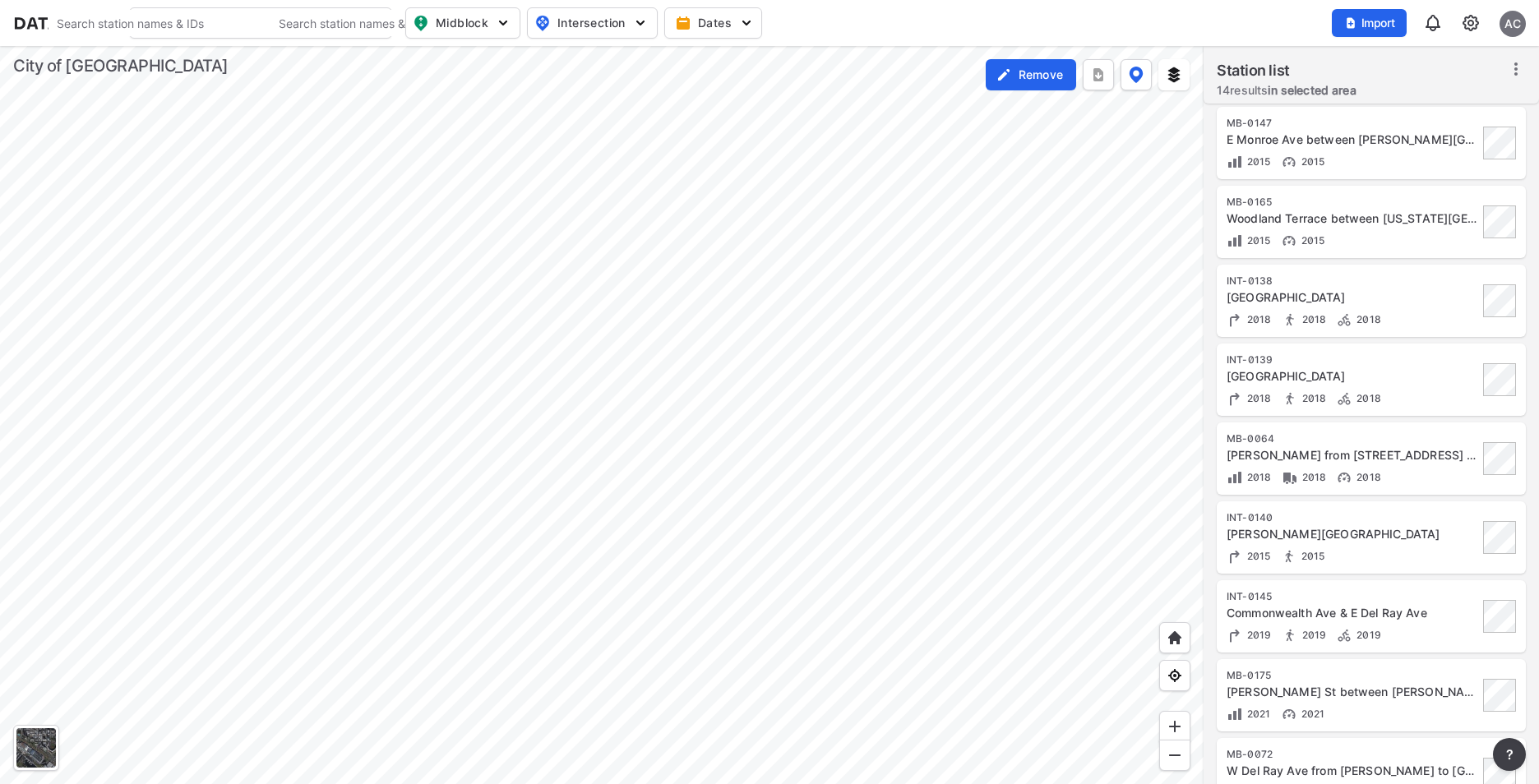
scroll to position [483, 0]
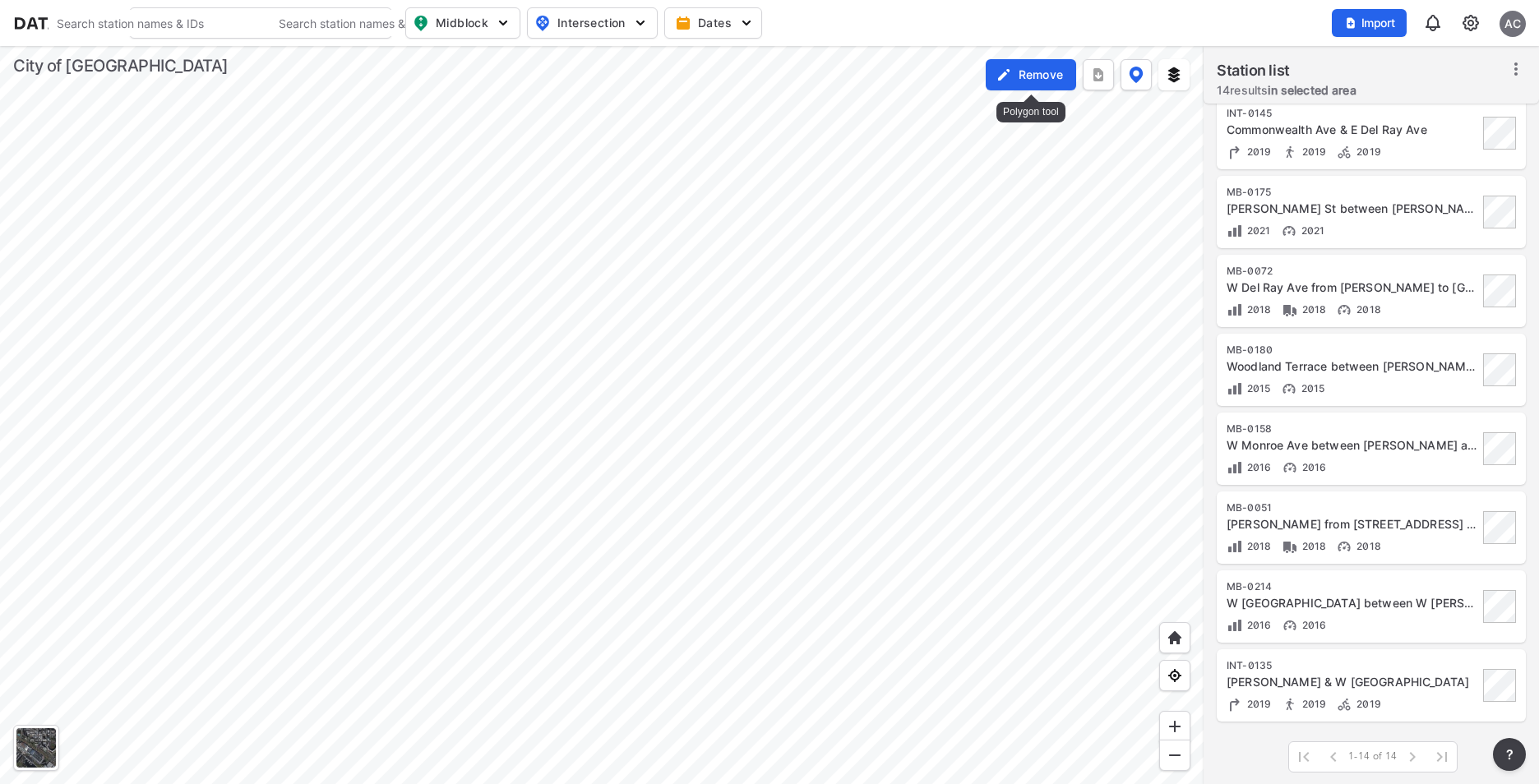
click at [1007, 72] on img at bounding box center [1003, 74] width 17 height 17
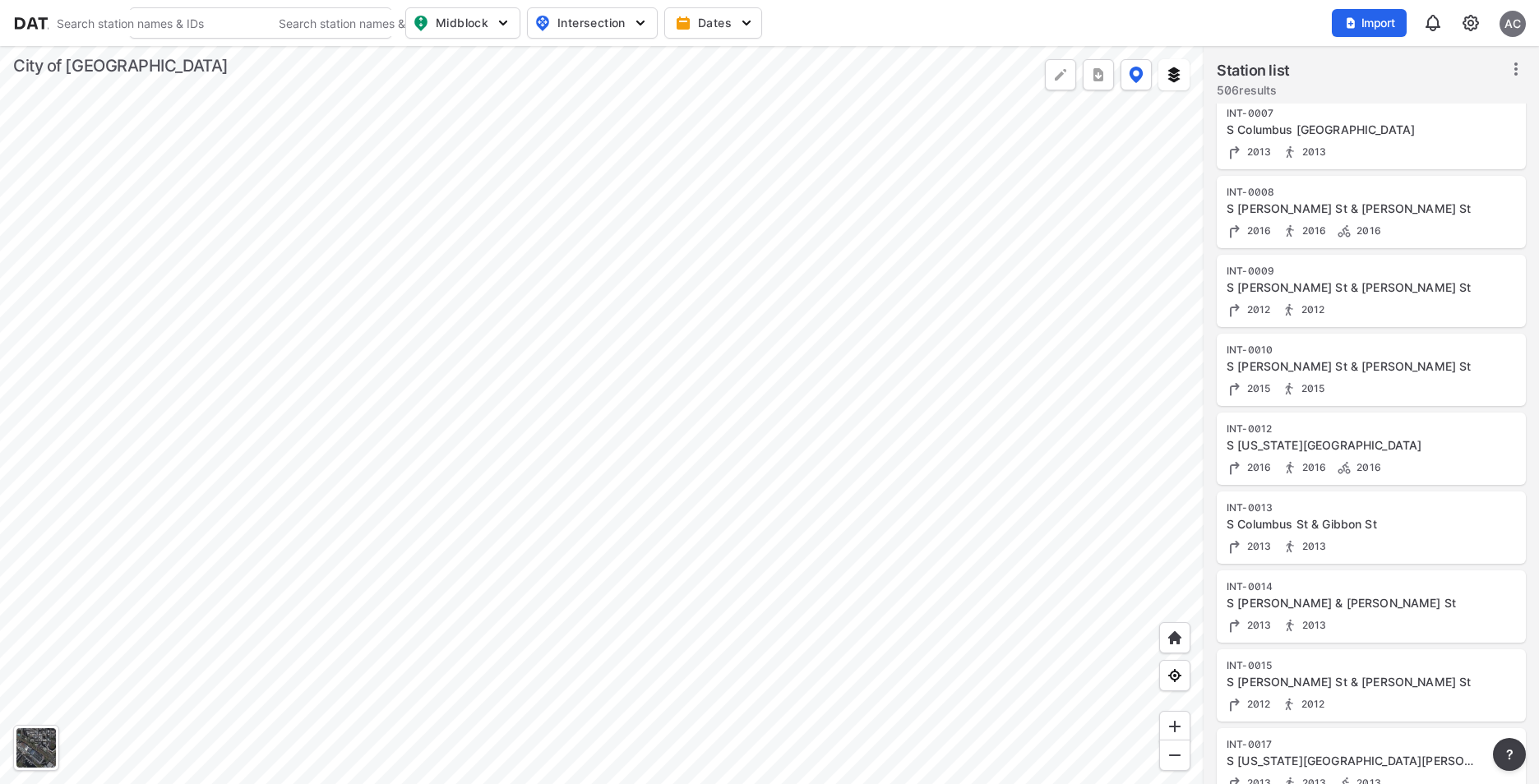
scroll to position [0, 0]
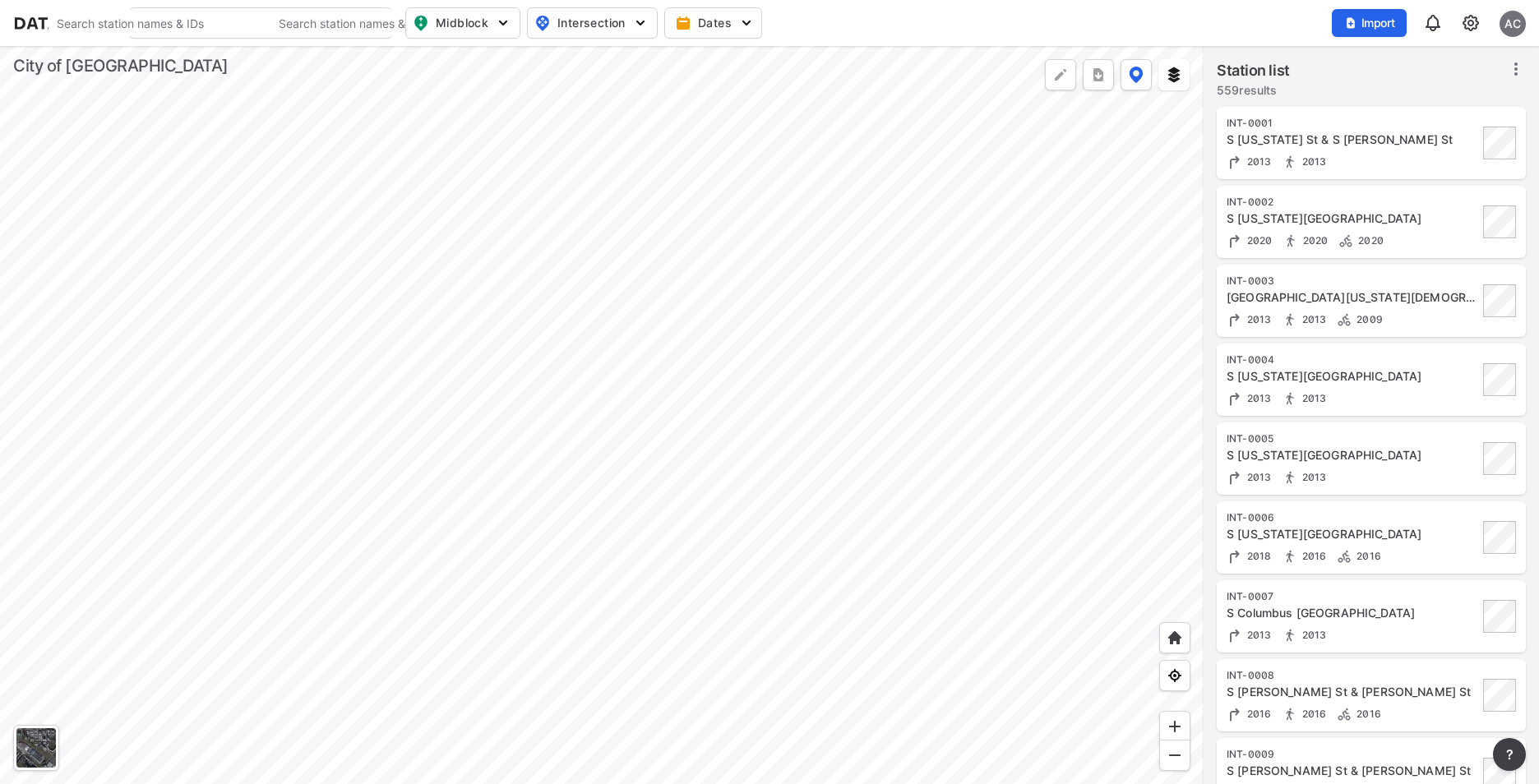
click at [675, 457] on div at bounding box center [601, 415] width 1203 height 738
click at [264, 46] on div at bounding box center [601, 415] width 1203 height 738
